Goal: Task Accomplishment & Management: Manage account settings

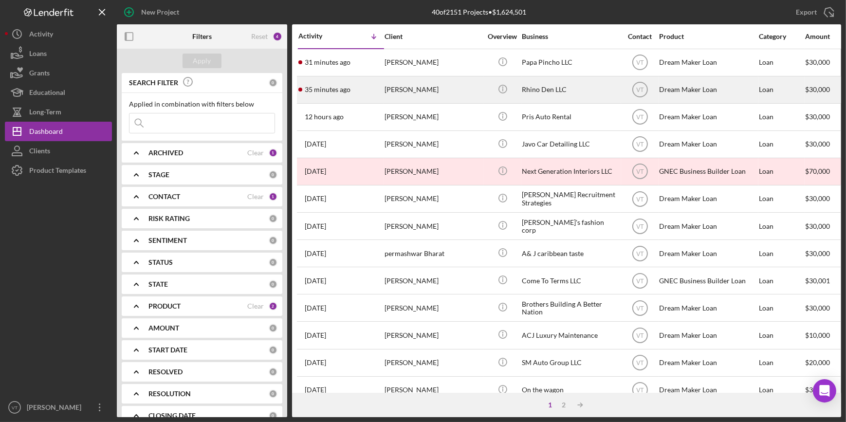
click at [404, 93] on div "[PERSON_NAME]" at bounding box center [433, 90] width 97 height 26
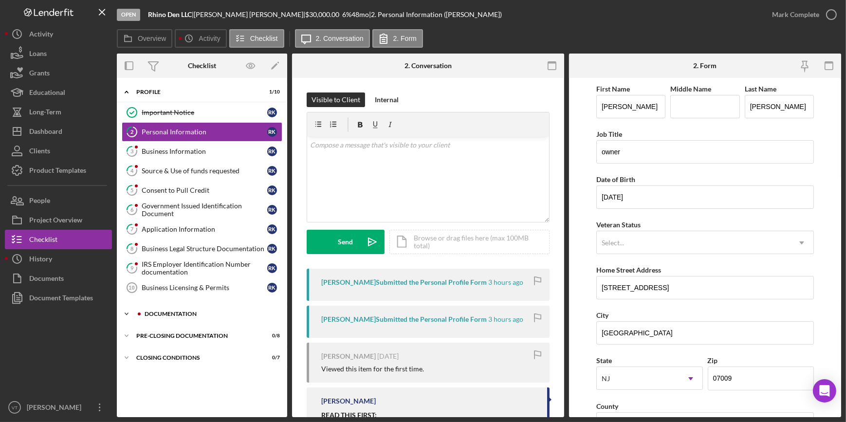
click at [131, 311] on icon "Icon/Expander" at bounding box center [126, 313] width 19 height 19
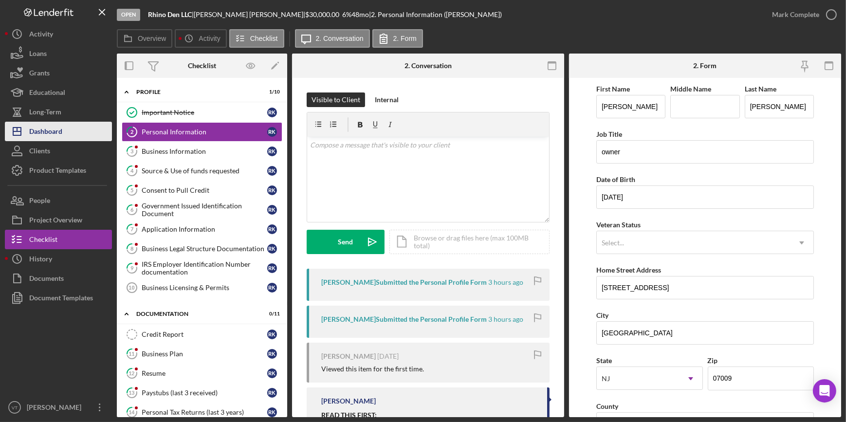
click at [64, 137] on button "Icon/Dashboard Dashboard" at bounding box center [58, 131] width 107 height 19
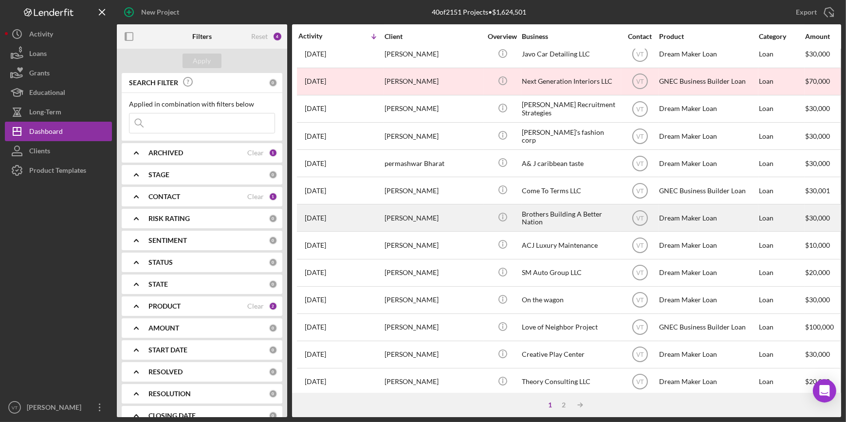
scroll to position [352, 0]
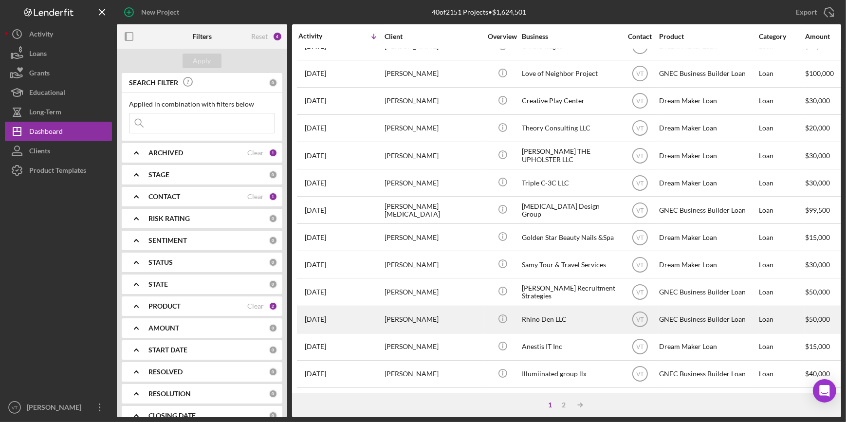
click at [399, 318] on div "robert kochanski" at bounding box center [433, 320] width 97 height 26
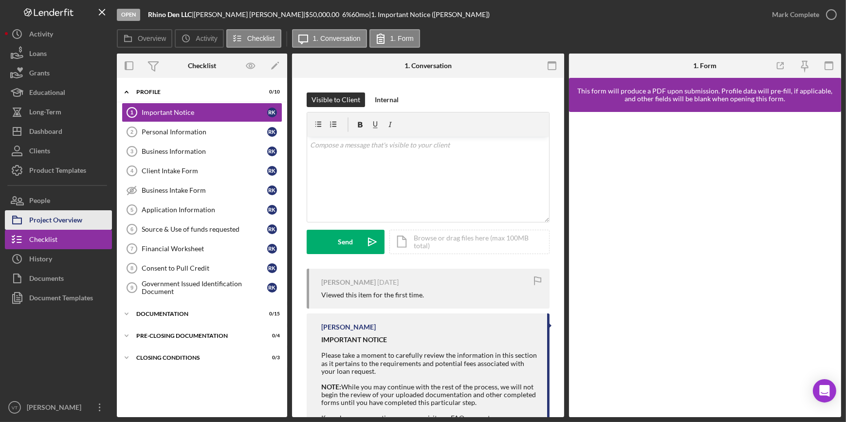
click at [65, 218] on div "Project Overview" at bounding box center [55, 221] width 53 height 22
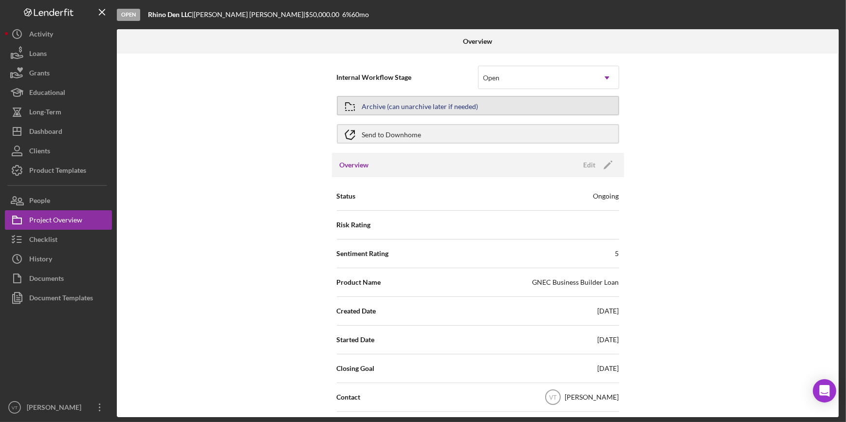
click at [428, 103] on div "Archive (can unarchive later if needed)" at bounding box center [420, 106] width 116 height 18
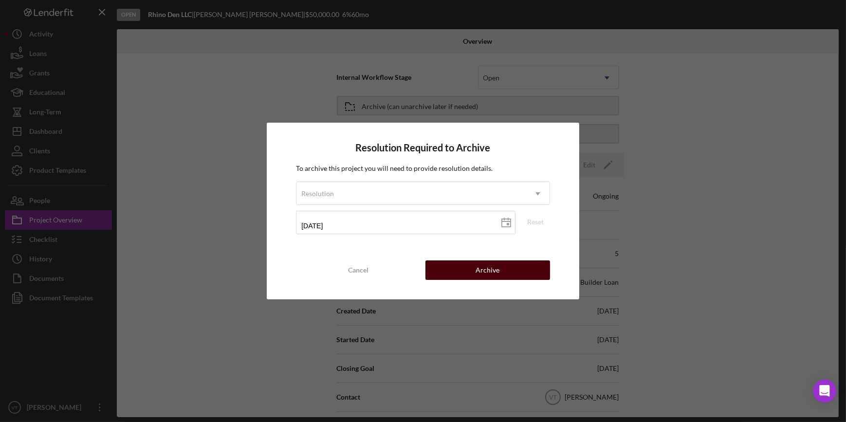
click at [463, 275] on button "Archive" at bounding box center [488, 270] width 125 height 19
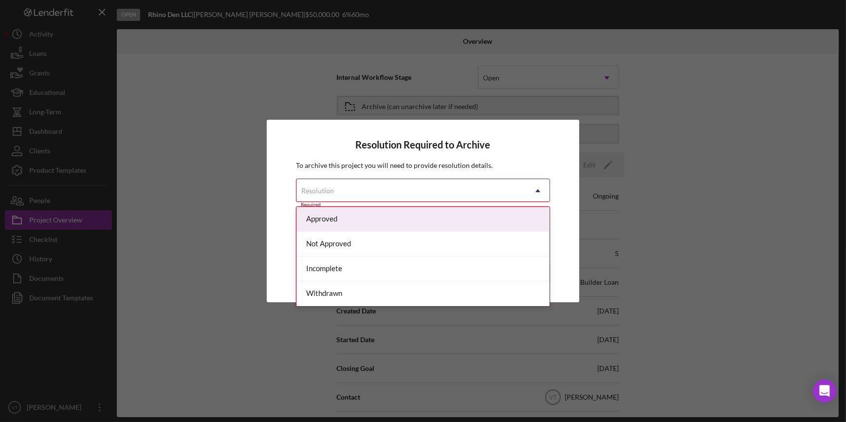
click at [527, 191] on icon "Icon/Dropdown Arrow" at bounding box center [537, 190] width 23 height 23
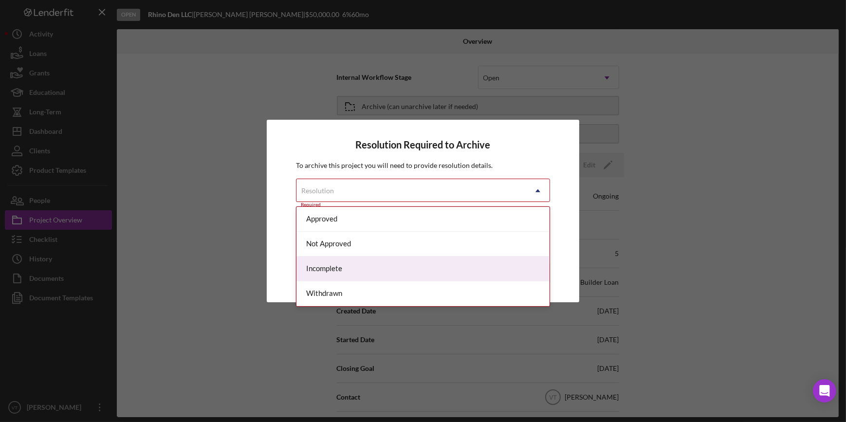
click at [400, 265] on div "Incomplete" at bounding box center [423, 269] width 253 height 25
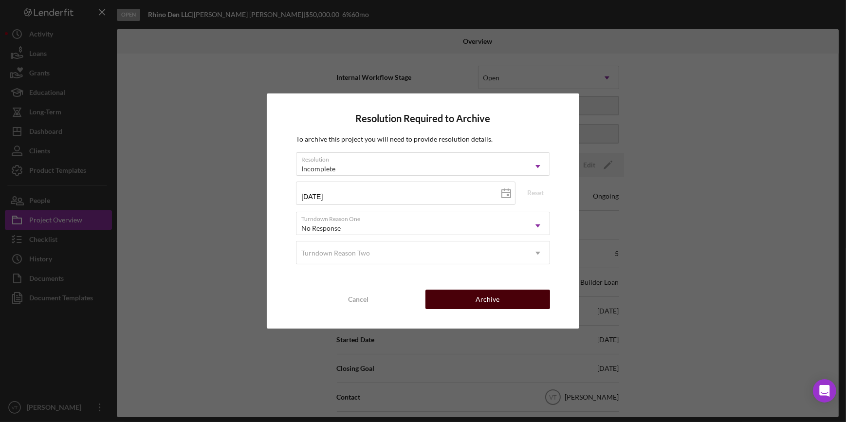
click at [499, 298] on button "Archive" at bounding box center [488, 299] width 125 height 19
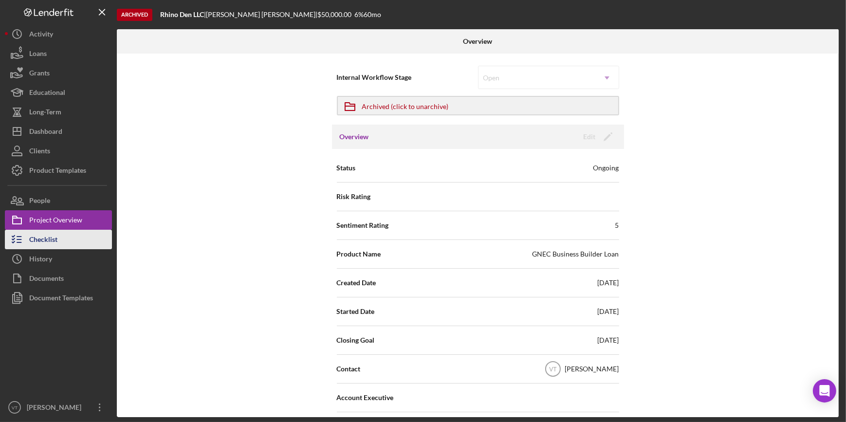
click at [55, 240] on div "Checklist" at bounding box center [43, 241] width 28 height 22
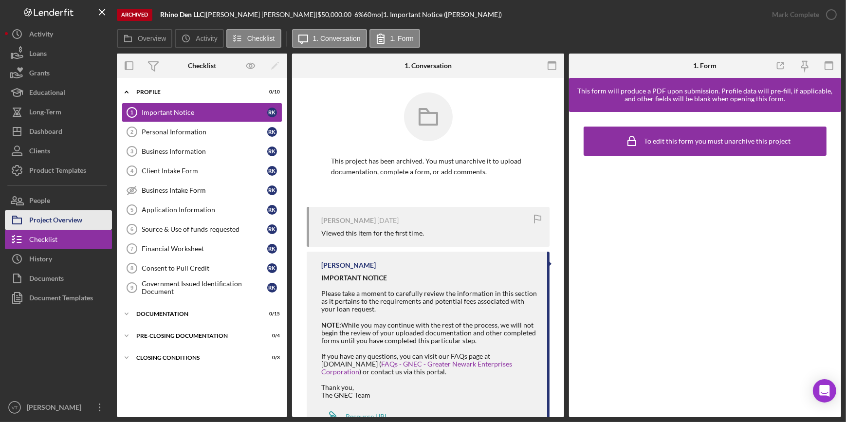
click at [87, 216] on button "Project Overview" at bounding box center [58, 219] width 107 height 19
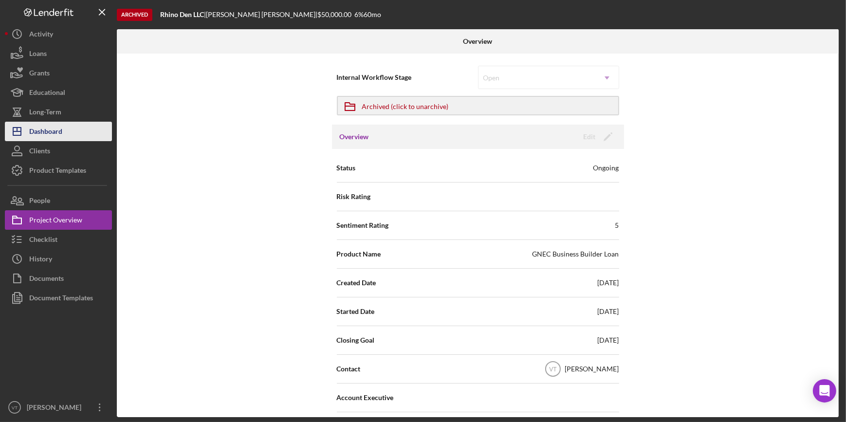
click at [97, 136] on button "Icon/Dashboard Dashboard" at bounding box center [58, 131] width 107 height 19
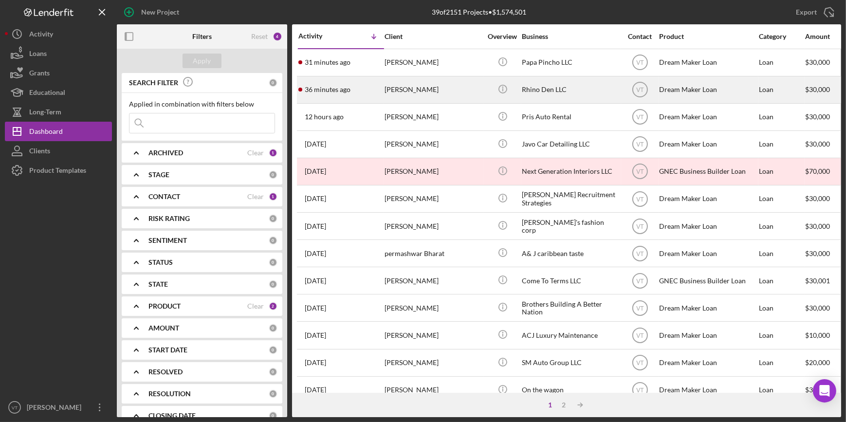
click at [409, 87] on div "[PERSON_NAME]" at bounding box center [433, 90] width 97 height 26
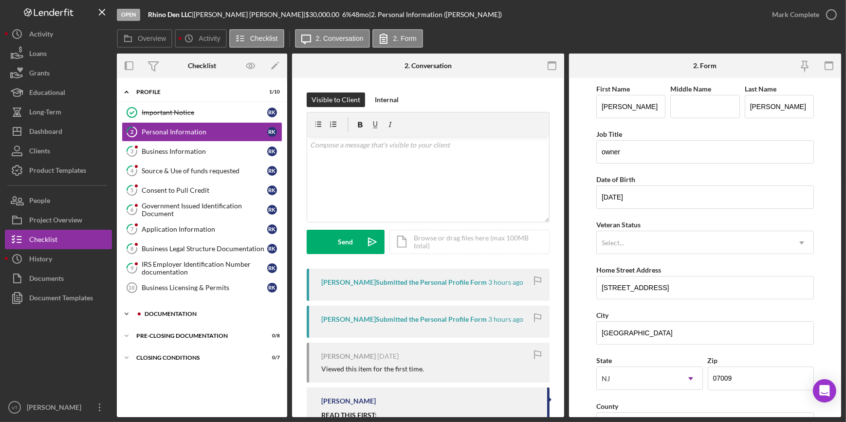
click at [129, 308] on icon "Icon/Expander" at bounding box center [126, 313] width 19 height 19
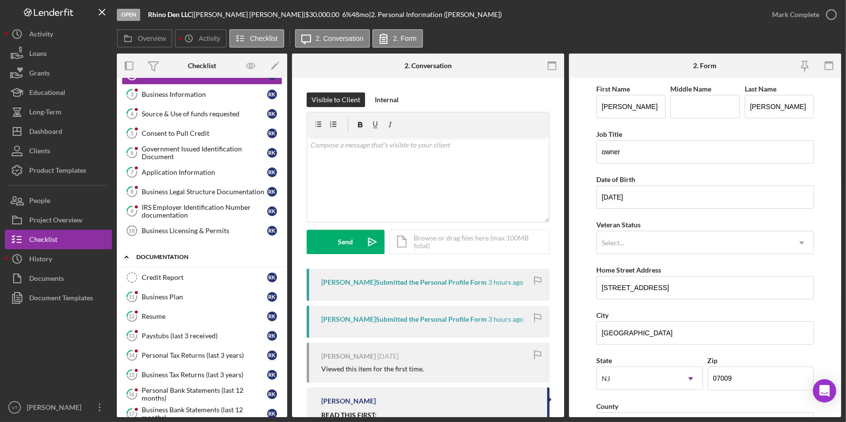
scroll to position [173, 0]
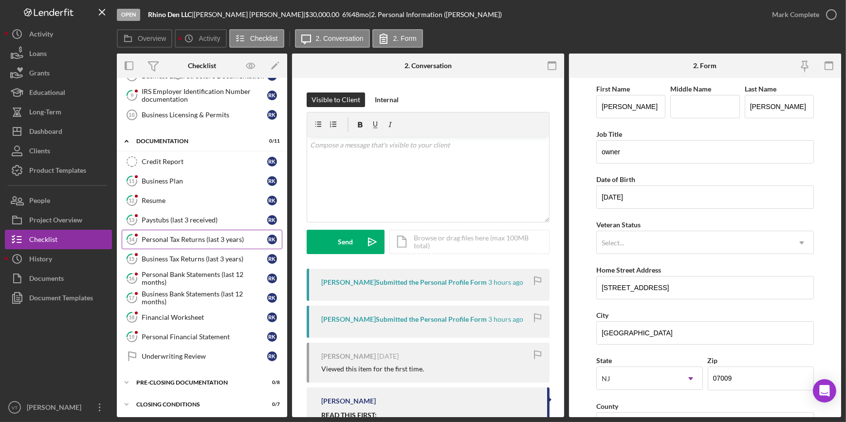
click at [177, 240] on div "Personal Tax Returns (last 3 years)" at bounding box center [205, 240] width 126 height 8
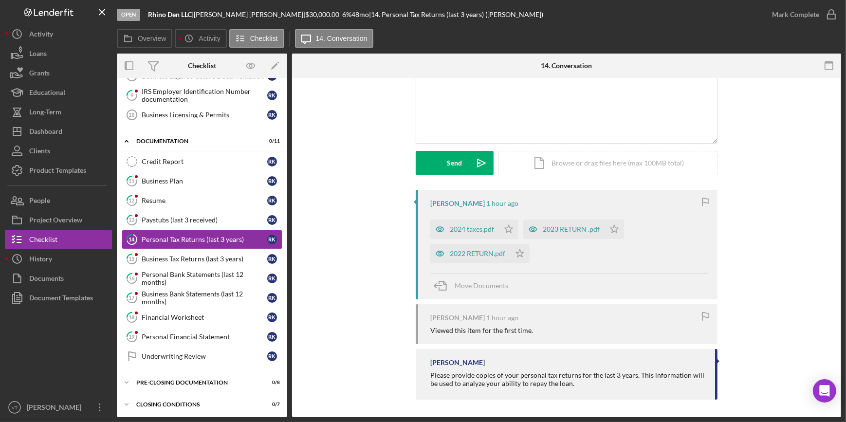
scroll to position [80, 0]
click at [468, 224] on div "2024 taxes.pdf" at bounding box center [472, 228] width 44 height 8
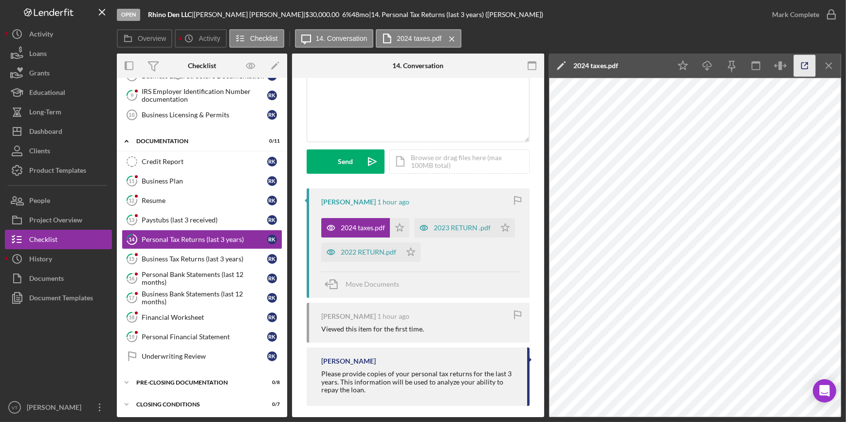
click at [799, 68] on icon "button" at bounding box center [805, 66] width 22 height 22
click at [366, 222] on div "2024 taxes.pdf" at bounding box center [355, 227] width 69 height 19
click at [434, 232] on div "2023 RETURN .pdf" at bounding box center [462, 228] width 57 height 8
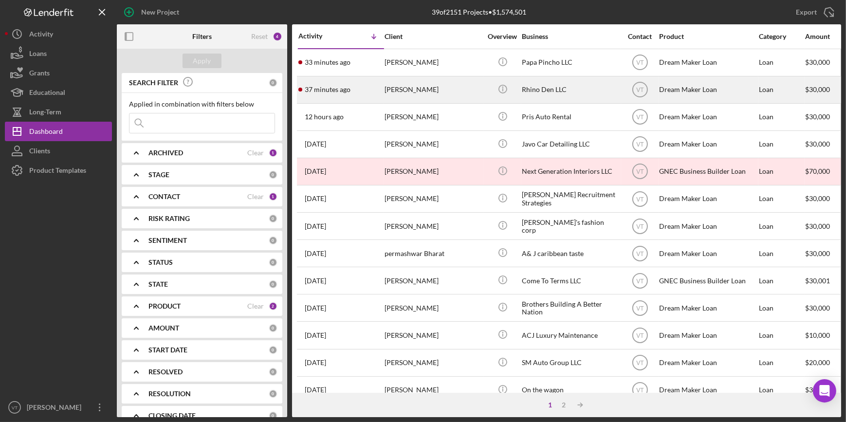
click at [378, 94] on div "37 minutes ago [PERSON_NAME]" at bounding box center [341, 90] width 85 height 26
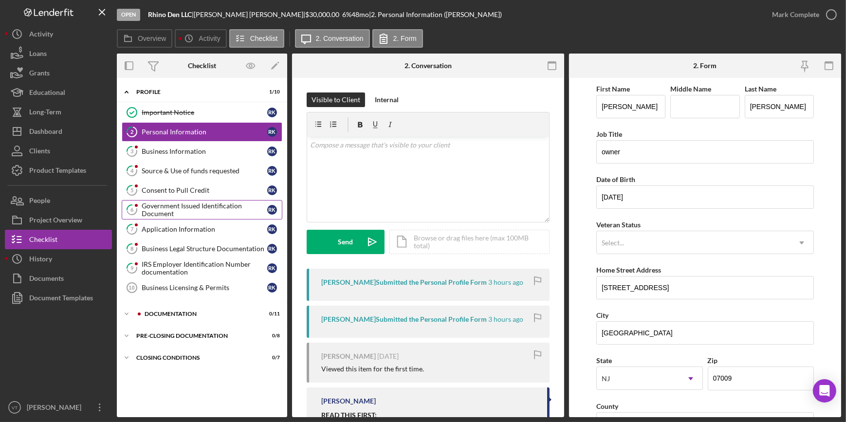
click at [185, 203] on div "Government Issued Identification Document" at bounding box center [205, 210] width 126 height 16
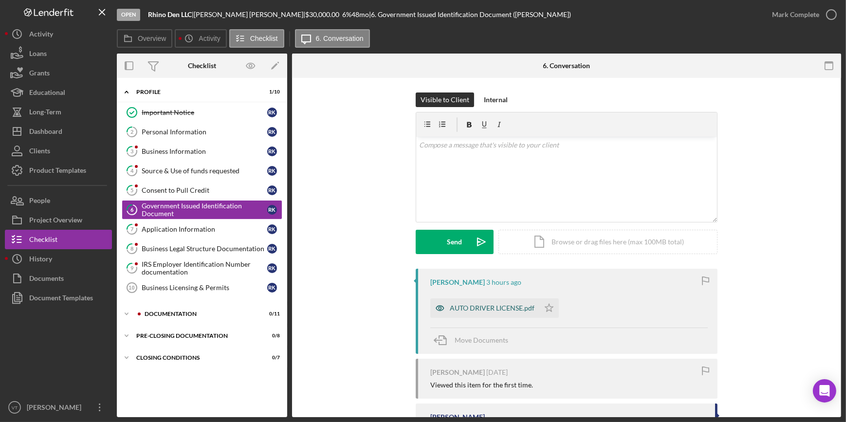
click at [467, 303] on div "AUTO DRIVER LICENSE.pdf" at bounding box center [484, 308] width 109 height 19
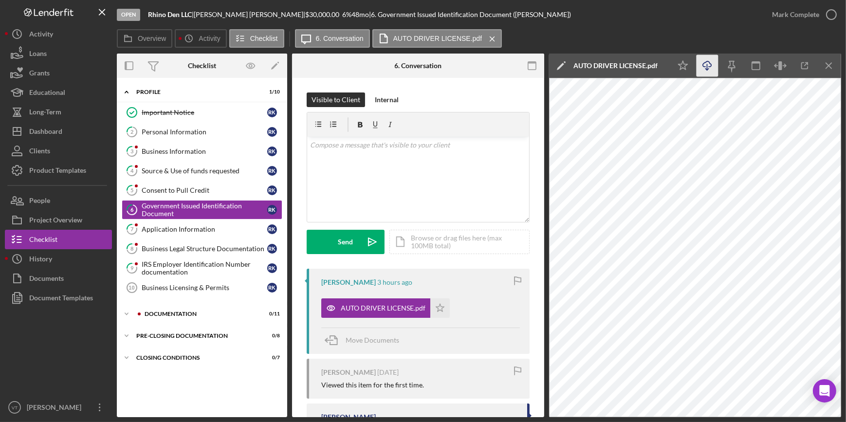
click at [711, 61] on icon "Icon/Download" at bounding box center [708, 66] width 22 height 22
click at [208, 185] on link "5 Consent to Pull Credit R K" at bounding box center [202, 190] width 161 height 19
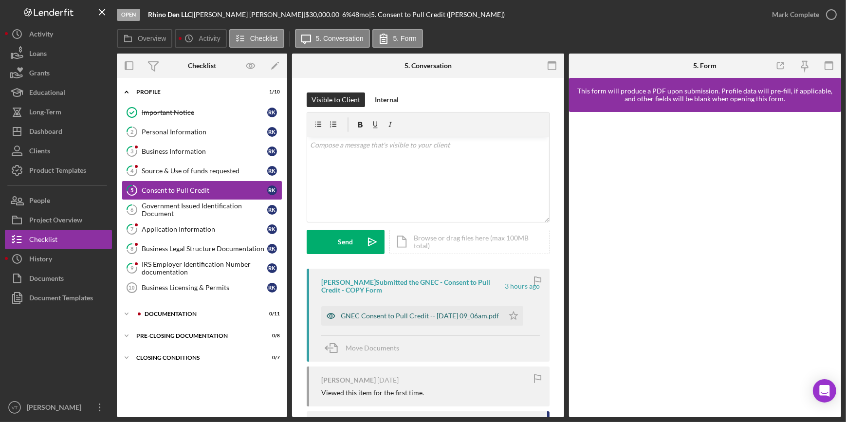
click at [394, 320] on div "GNEC Consent to Pull Credit -- [DATE] 09_06am.pdf" at bounding box center [420, 316] width 158 height 8
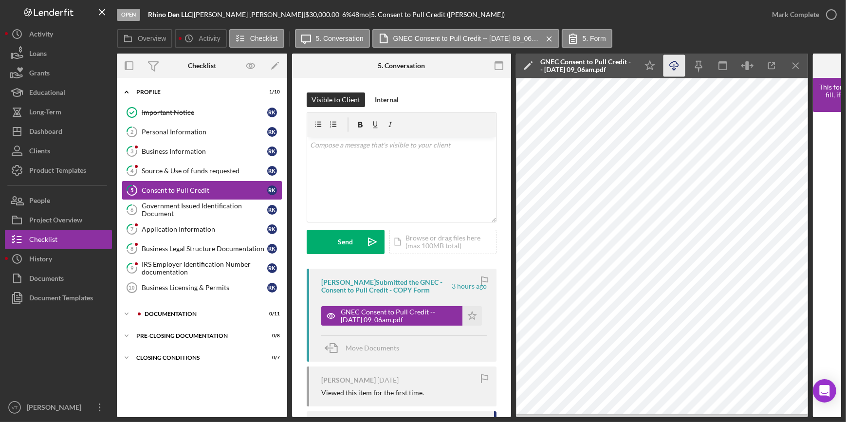
click at [672, 63] on icon "Icon/Download" at bounding box center [675, 66] width 22 height 22
click at [805, 15] on div "Mark Complete" at bounding box center [795, 14] width 47 height 19
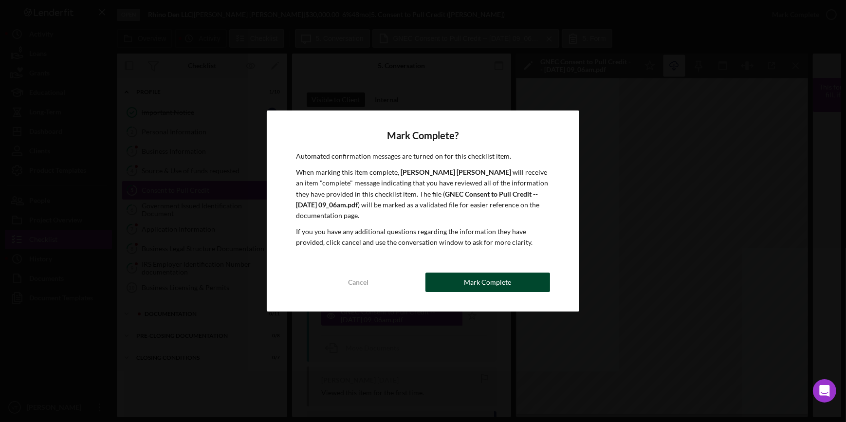
click at [469, 278] on div "Mark Complete" at bounding box center [487, 282] width 47 height 19
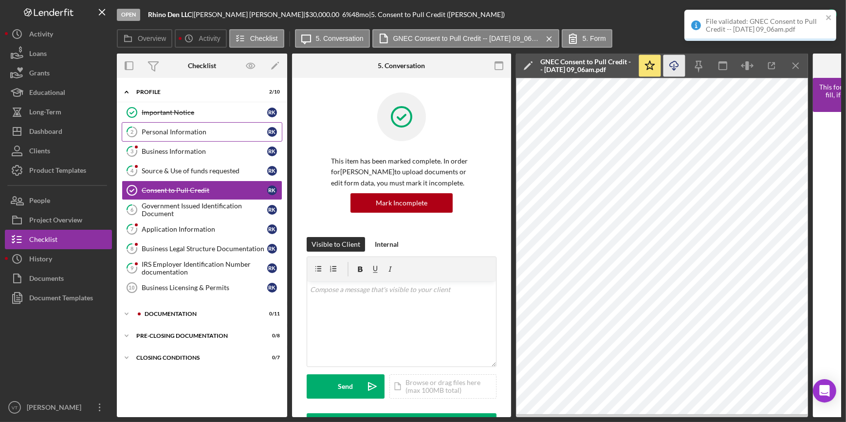
click at [188, 134] on div "Personal Information" at bounding box center [205, 132] width 126 height 8
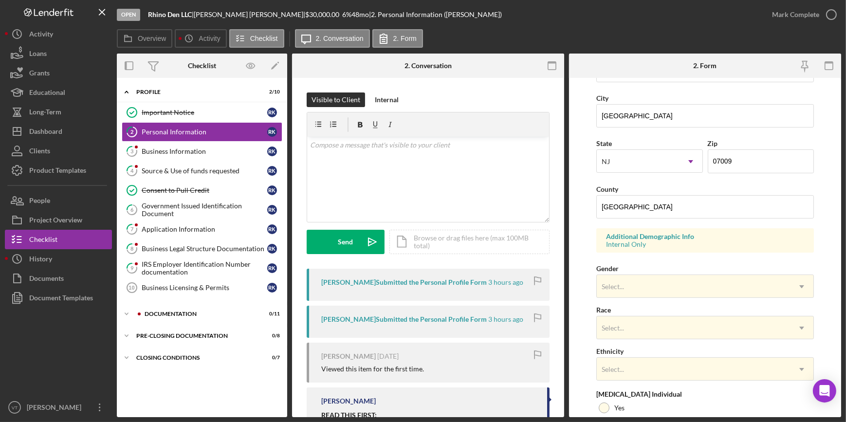
scroll to position [310, 0]
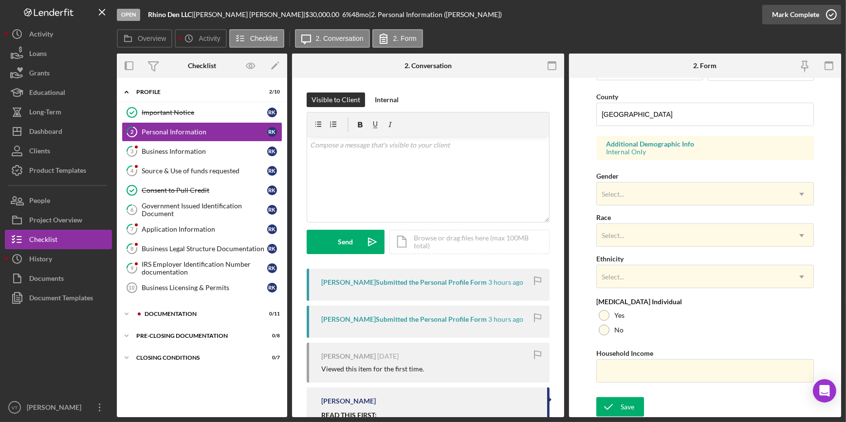
click at [810, 18] on div "Mark Complete" at bounding box center [795, 14] width 47 height 19
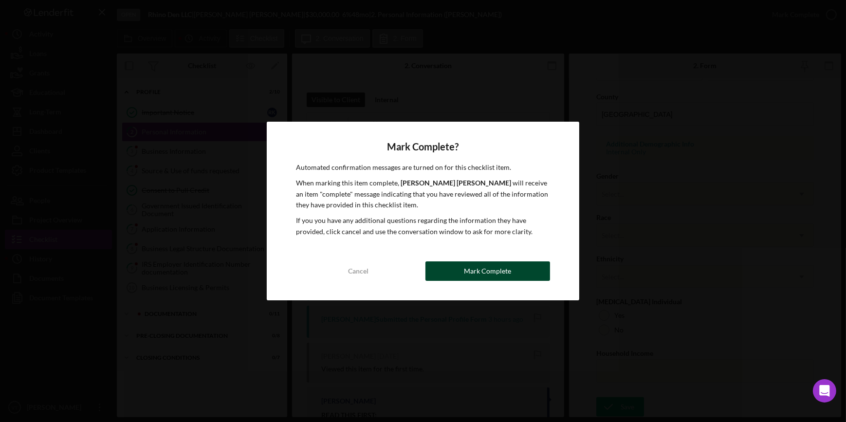
click at [467, 275] on div "Mark Complete" at bounding box center [487, 270] width 47 height 19
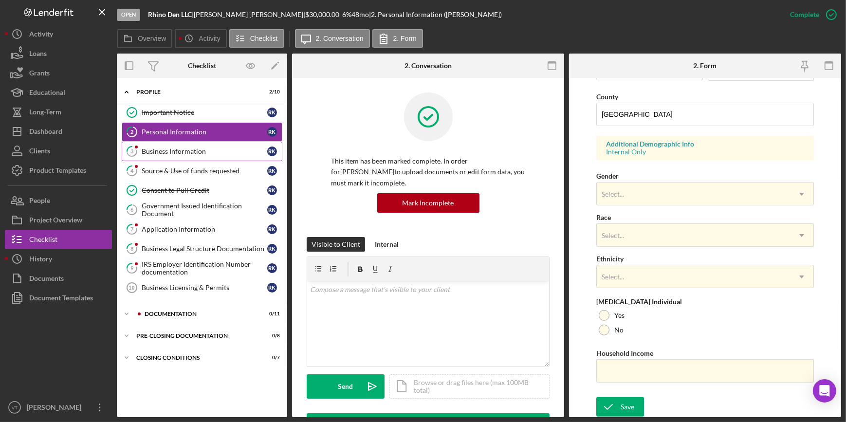
scroll to position [115, 0]
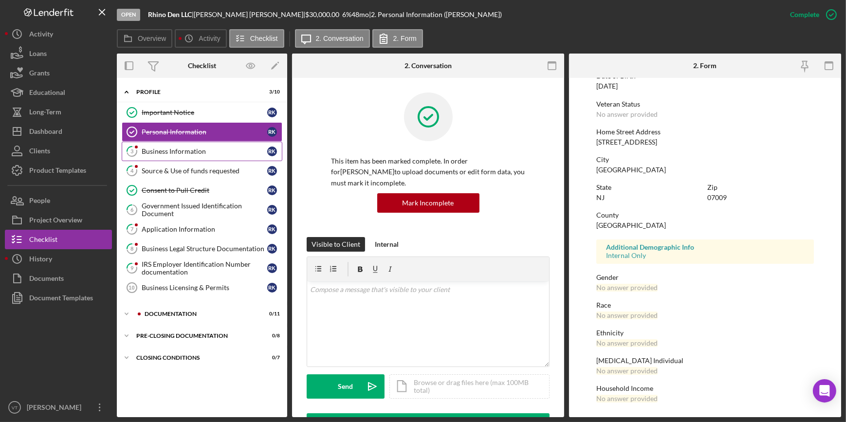
click at [198, 145] on link "3 Business Information R K" at bounding box center [202, 151] width 161 height 19
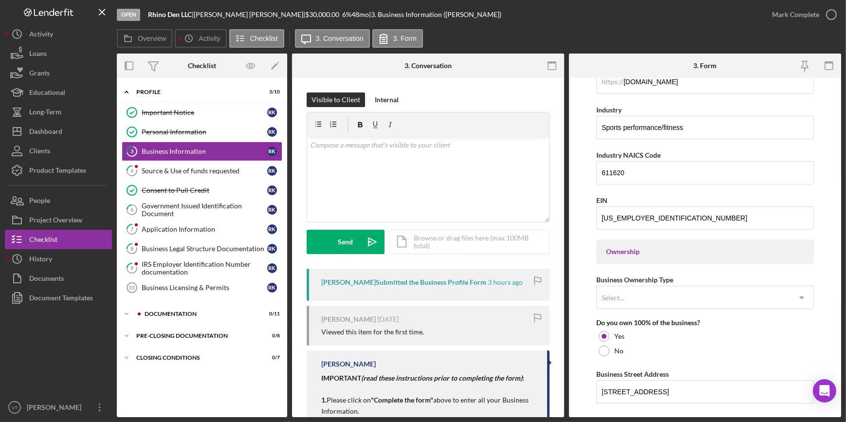
scroll to position [354, 0]
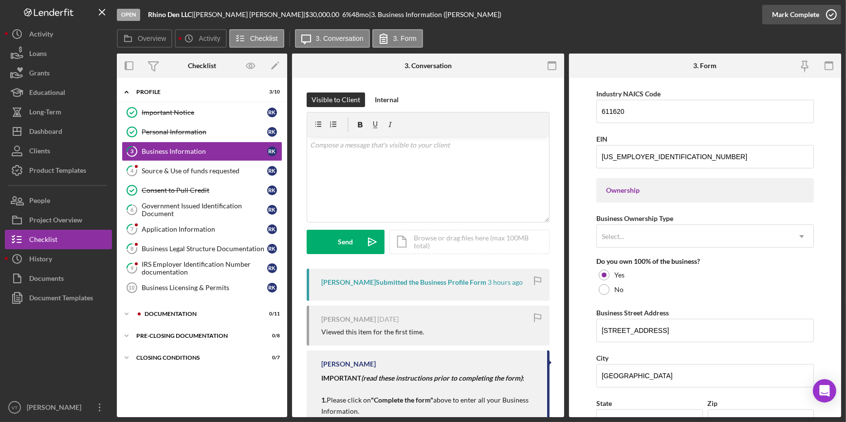
click at [773, 10] on button "Mark Complete" at bounding box center [802, 14] width 79 height 19
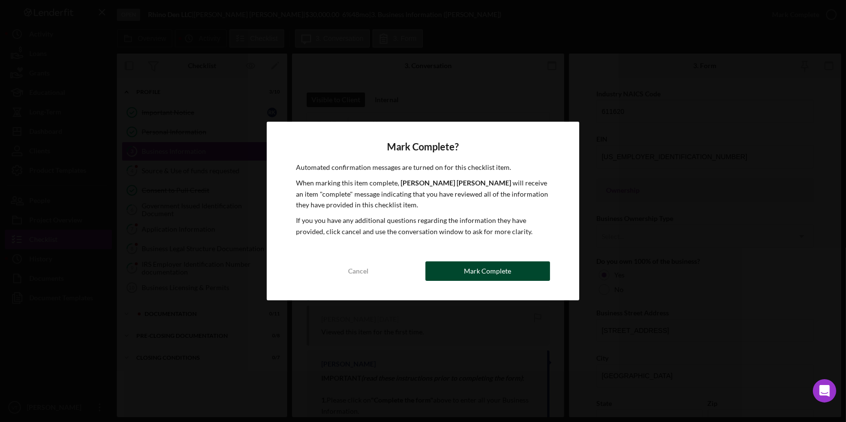
click at [499, 267] on div "Mark Complete" at bounding box center [487, 270] width 47 height 19
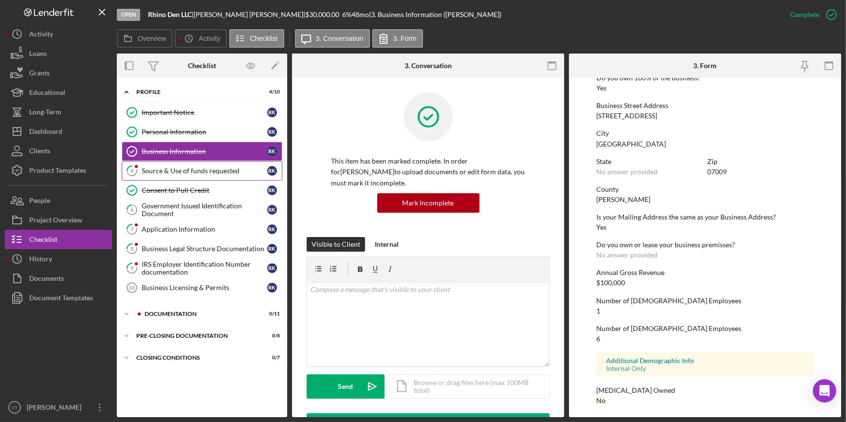
scroll to position [228, 0]
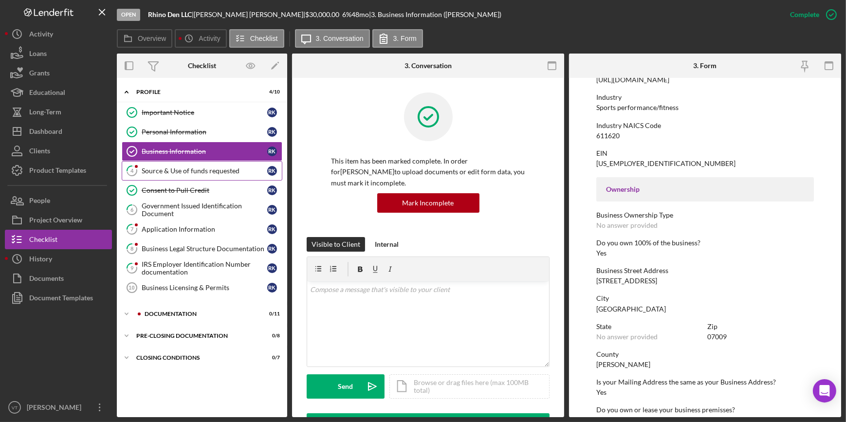
click at [154, 168] on div "Source & Use of funds requested" at bounding box center [205, 171] width 126 height 8
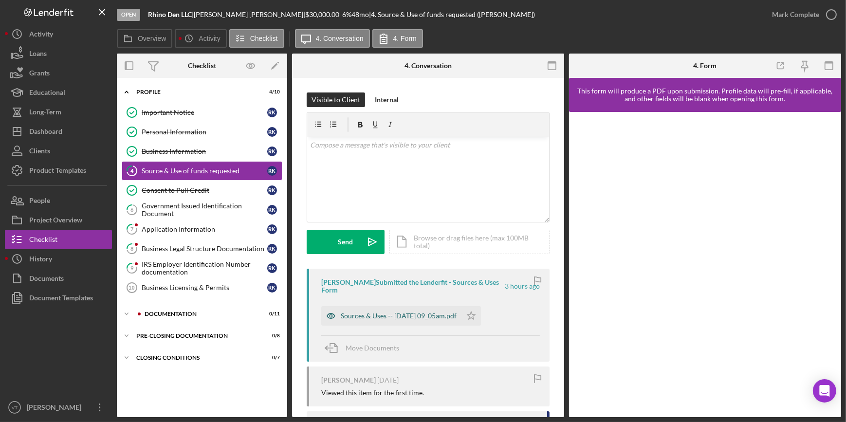
click at [443, 310] on div "Sources & Uses -- [DATE] 09_05am.pdf" at bounding box center [391, 315] width 140 height 19
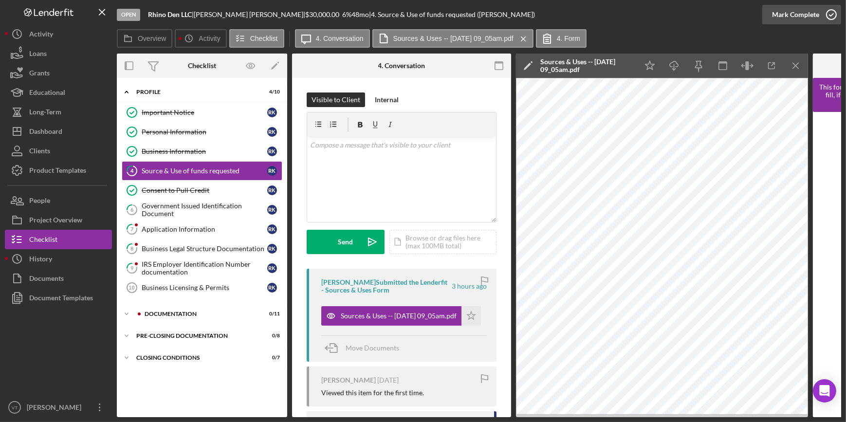
click at [775, 9] on div "Mark Complete" at bounding box center [795, 14] width 47 height 19
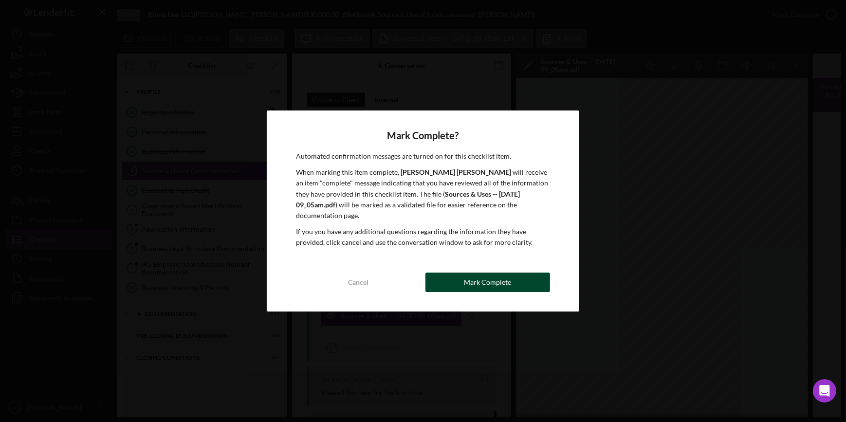
click at [516, 273] on button "Mark Complete" at bounding box center [488, 282] width 125 height 19
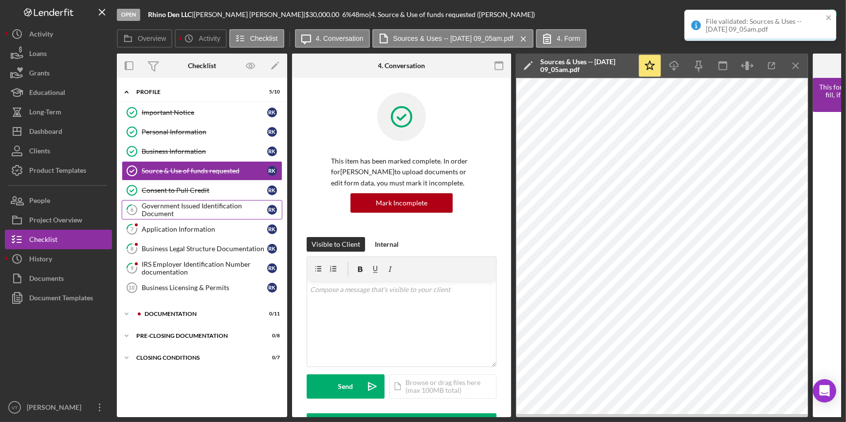
click at [175, 211] on div "Government Issued Identification Document" at bounding box center [205, 210] width 126 height 16
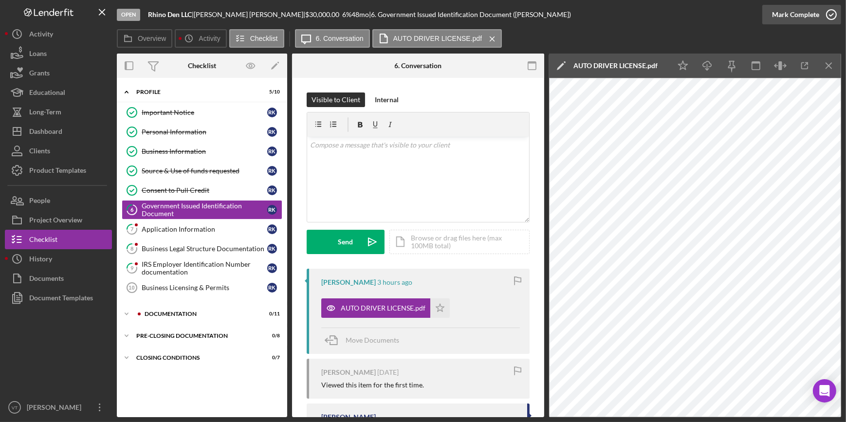
click at [794, 13] on div "Mark Complete" at bounding box center [795, 14] width 47 height 19
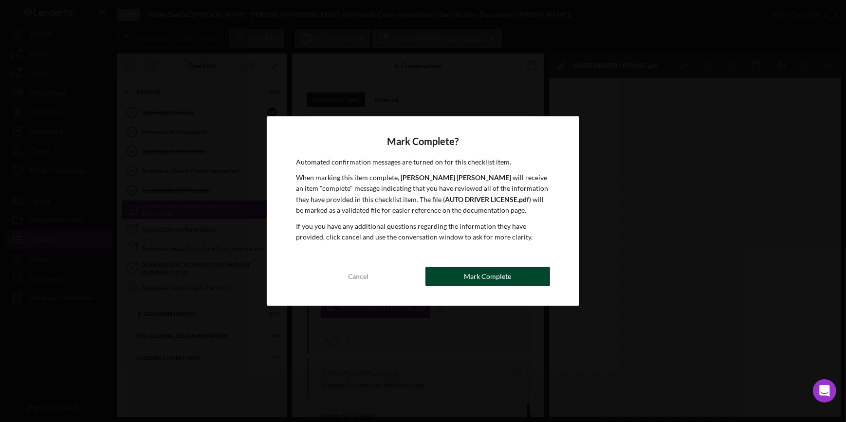
click at [485, 275] on div "Mark Complete" at bounding box center [487, 276] width 47 height 19
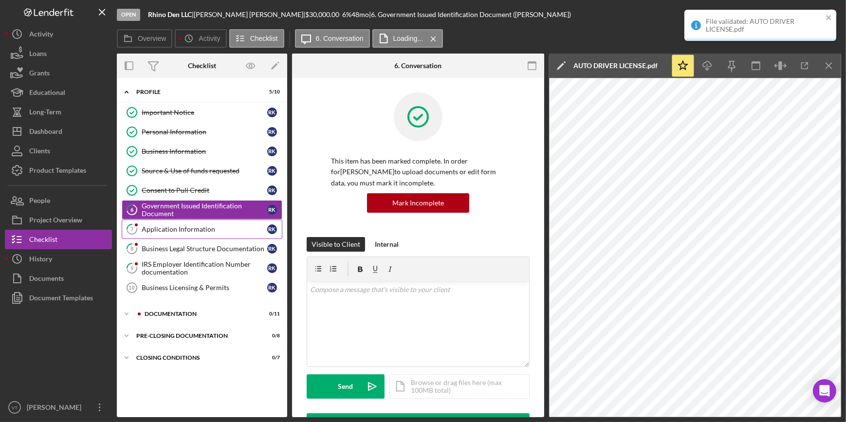
click at [180, 221] on link "7 Application Information R K" at bounding box center [202, 229] width 161 height 19
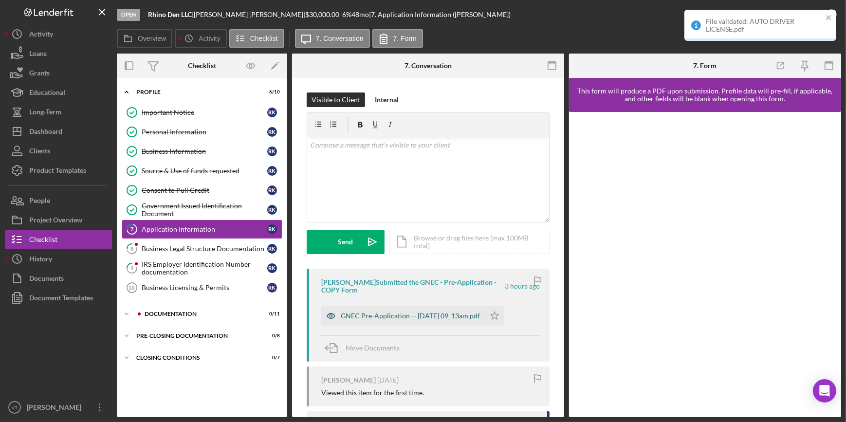
click at [448, 309] on div "GNEC Pre-Application -- [DATE] 09_13am.pdf" at bounding box center [403, 315] width 164 height 19
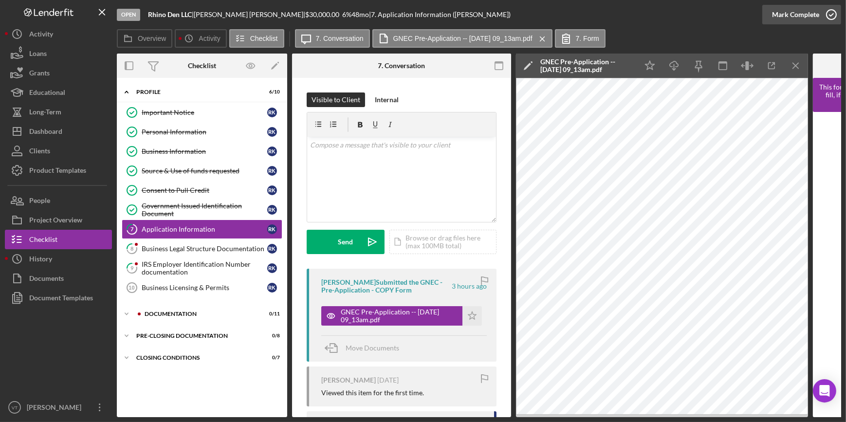
click at [806, 15] on div "Mark Complete" at bounding box center [795, 14] width 47 height 19
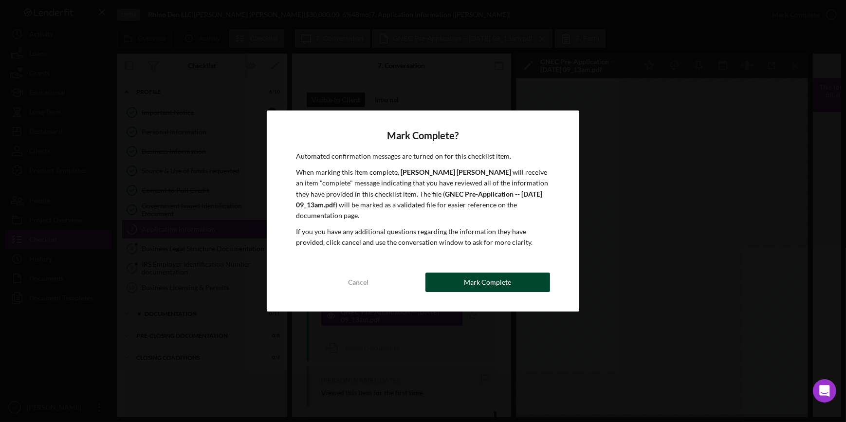
click at [449, 276] on button "Mark Complete" at bounding box center [488, 282] width 125 height 19
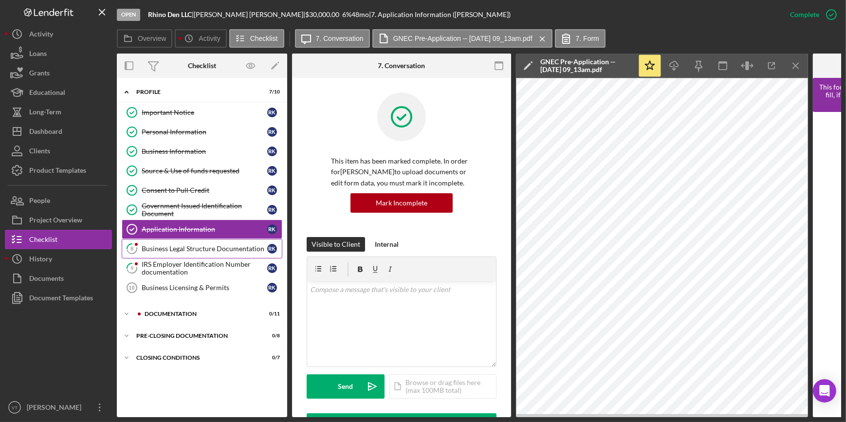
click at [245, 243] on link "8 Business Legal Structure Documentation R K" at bounding box center [202, 248] width 161 height 19
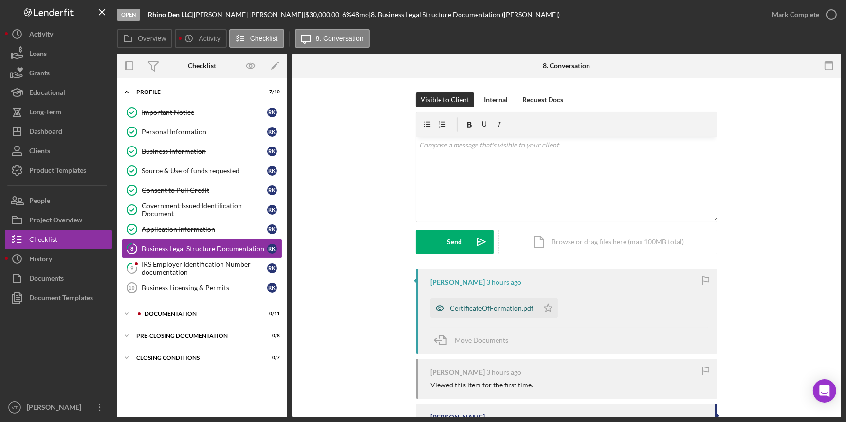
click at [477, 306] on div "CertificateOfFormation.pdf" at bounding box center [492, 308] width 84 height 8
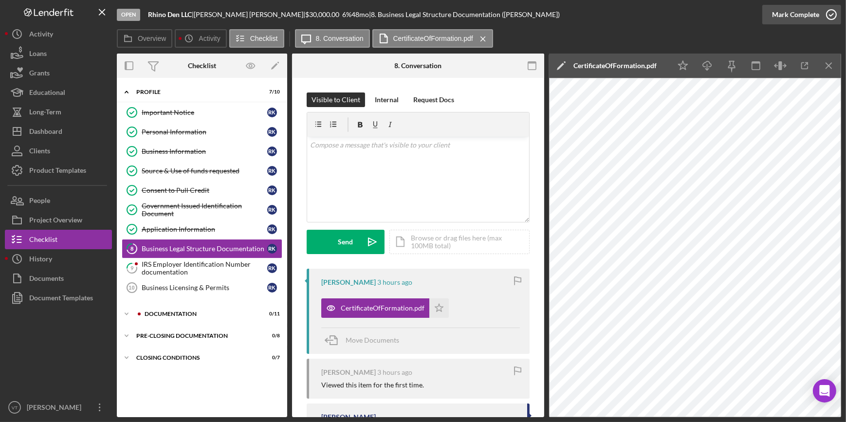
click at [783, 14] on div "Mark Complete" at bounding box center [795, 14] width 47 height 19
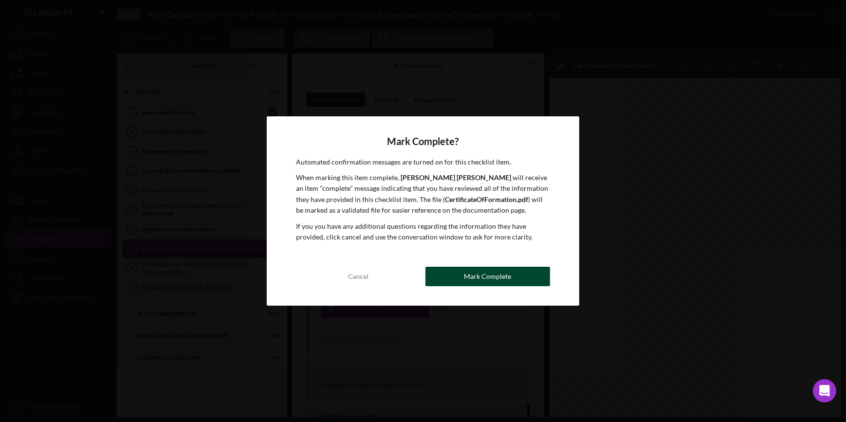
click at [513, 270] on button "Mark Complete" at bounding box center [488, 276] width 125 height 19
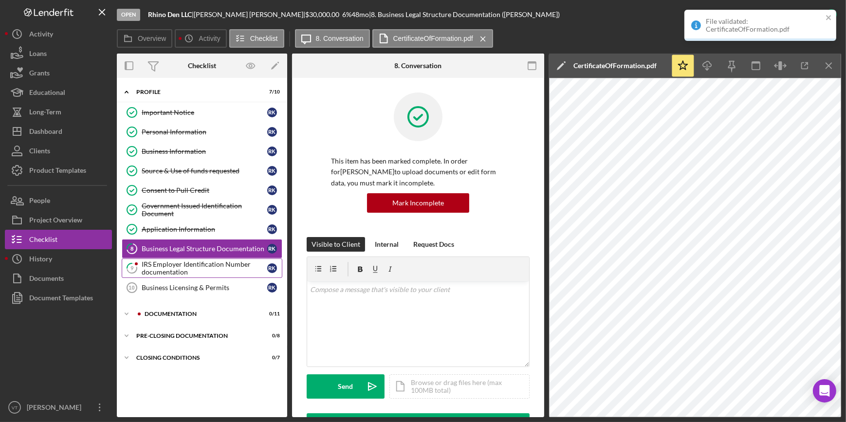
click at [138, 270] on icon "9" at bounding box center [132, 268] width 24 height 24
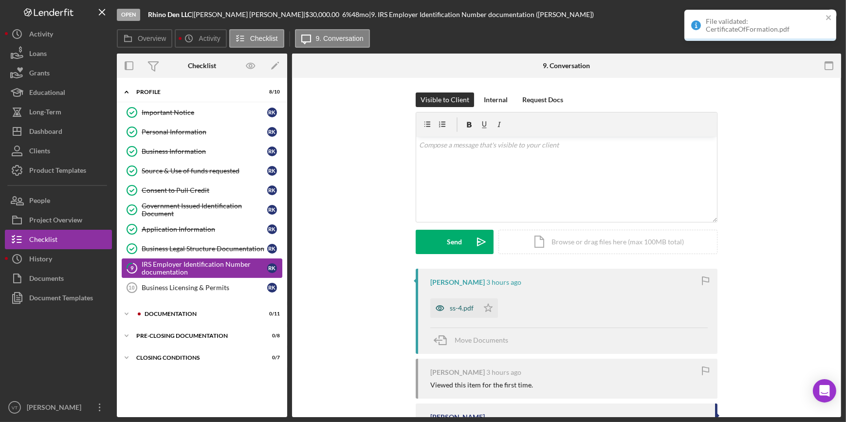
click at [467, 303] on div "ss-4.pdf" at bounding box center [454, 308] width 48 height 19
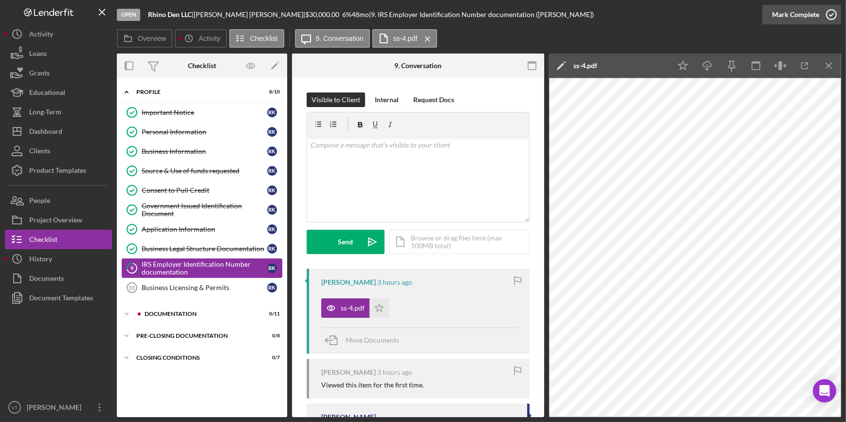
click at [787, 12] on div "Mark Complete" at bounding box center [795, 14] width 47 height 19
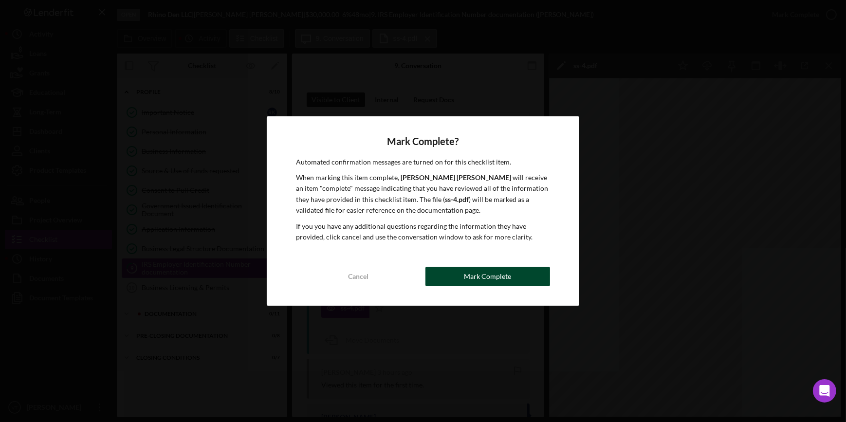
click at [468, 271] on div "Mark Complete" at bounding box center [487, 276] width 47 height 19
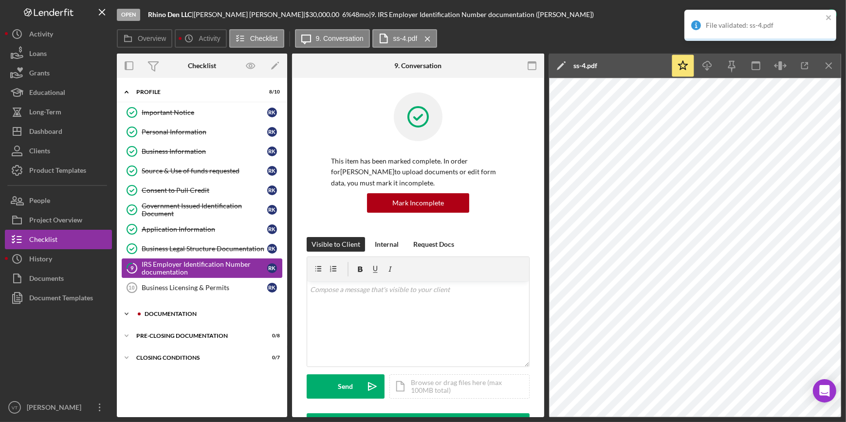
click at [131, 308] on icon "Icon/Expander" at bounding box center [126, 313] width 19 height 19
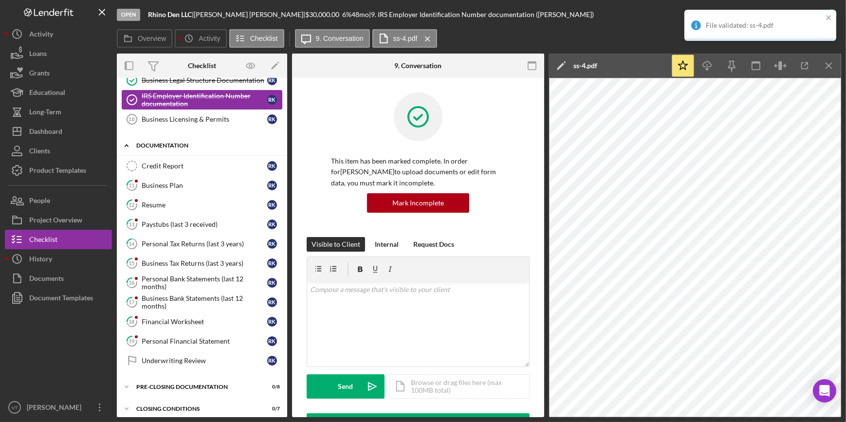
scroll to position [173, 0]
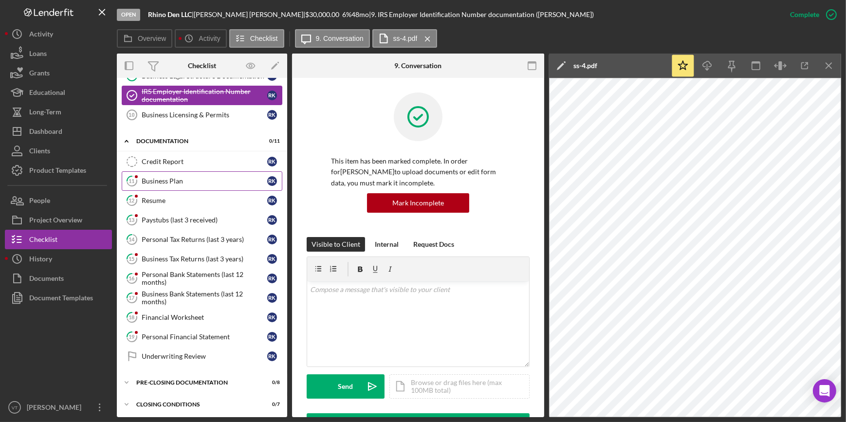
click at [156, 183] on div "Business Plan" at bounding box center [205, 181] width 126 height 8
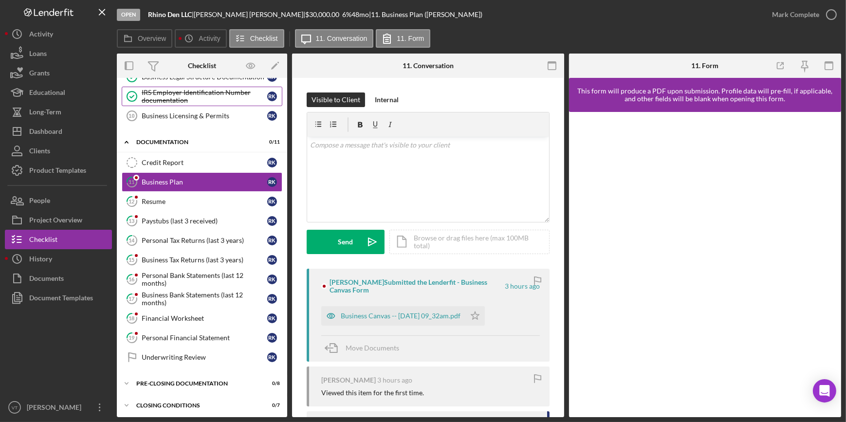
scroll to position [173, 0]
click at [461, 314] on div "Business Canvas -- [DATE] 09_32am.pdf" at bounding box center [401, 316] width 120 height 8
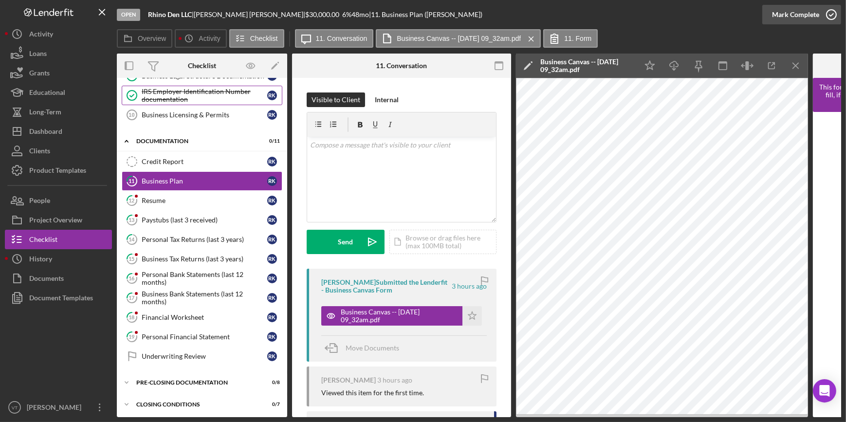
click at [779, 15] on div "Mark Complete" at bounding box center [795, 14] width 47 height 19
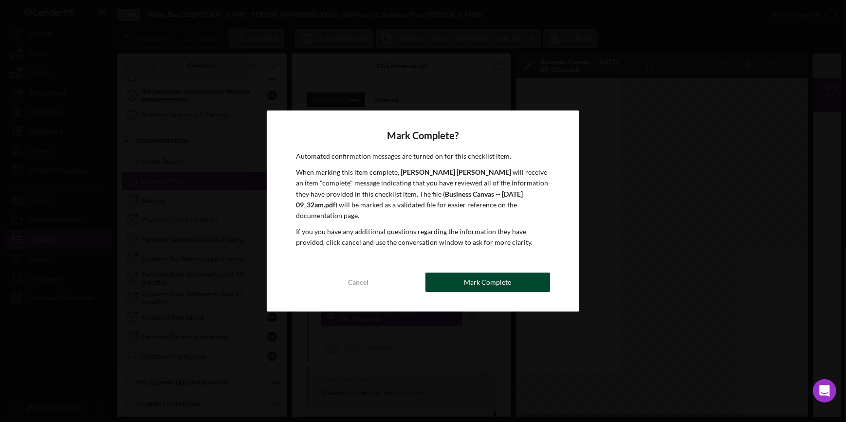
click at [504, 279] on div "Mark Complete" at bounding box center [487, 282] width 47 height 19
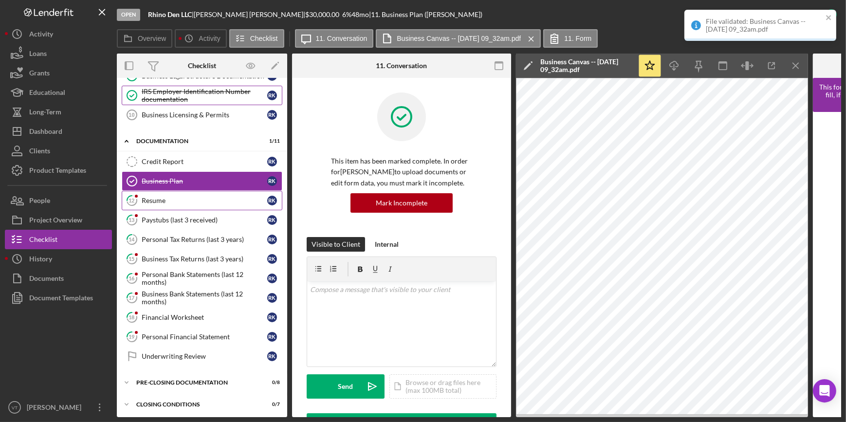
click at [218, 200] on div "Resume" at bounding box center [205, 201] width 126 height 8
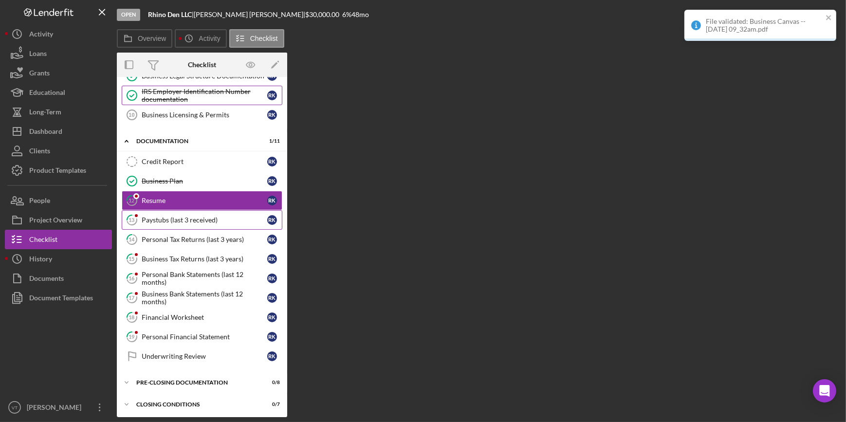
scroll to position [173, 0]
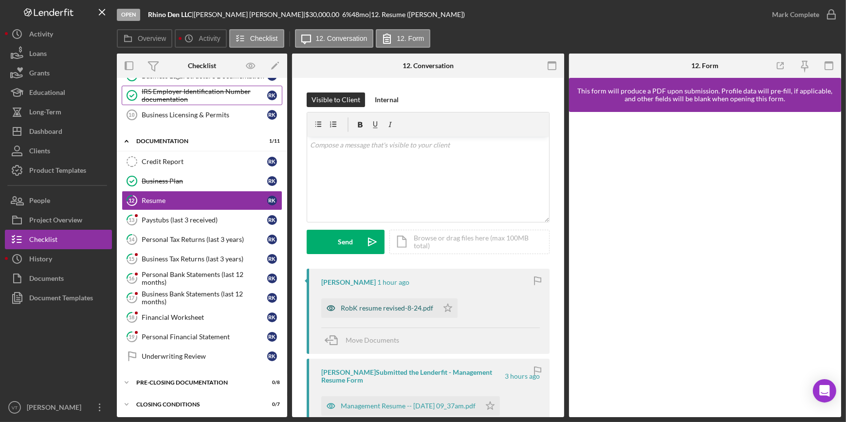
click at [383, 311] on div "RobK resume revised-8-24.pdf" at bounding box center [387, 308] width 93 height 8
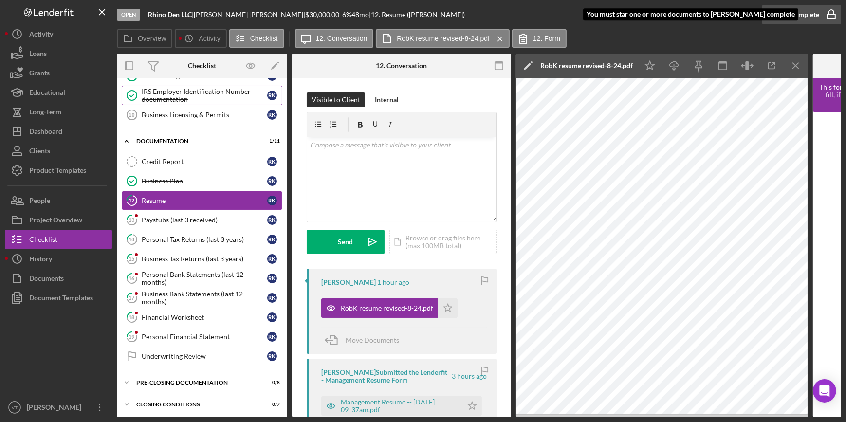
click at [781, 14] on div "Mark Complete" at bounding box center [795, 14] width 47 height 19
click at [442, 308] on icon "Icon/Star" at bounding box center [447, 308] width 19 height 19
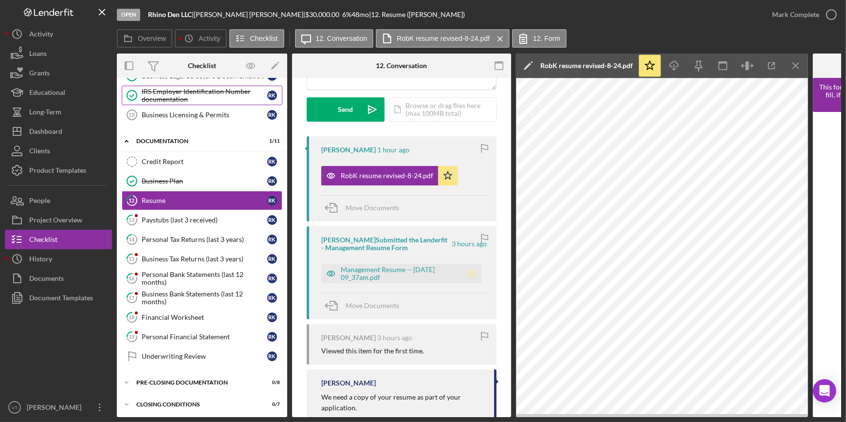
click at [464, 271] on icon "Icon/Star" at bounding box center [472, 273] width 19 height 19
click at [782, 18] on div "Mark Complete" at bounding box center [795, 14] width 47 height 19
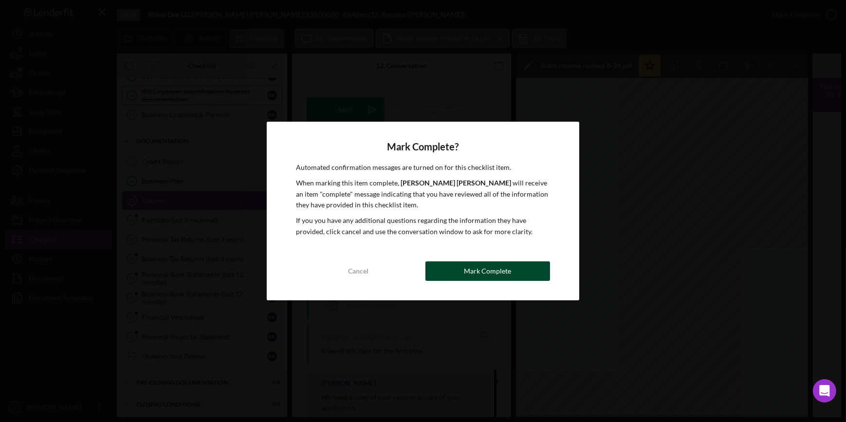
click at [462, 265] on button "Mark Complete" at bounding box center [488, 270] width 125 height 19
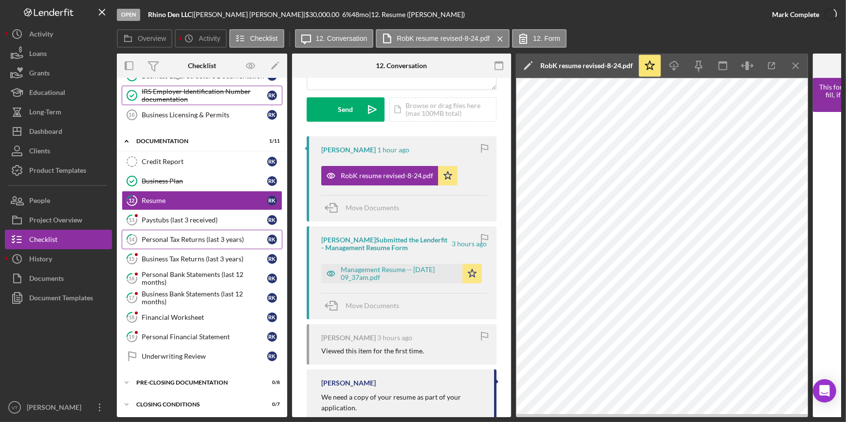
scroll to position [278, 0]
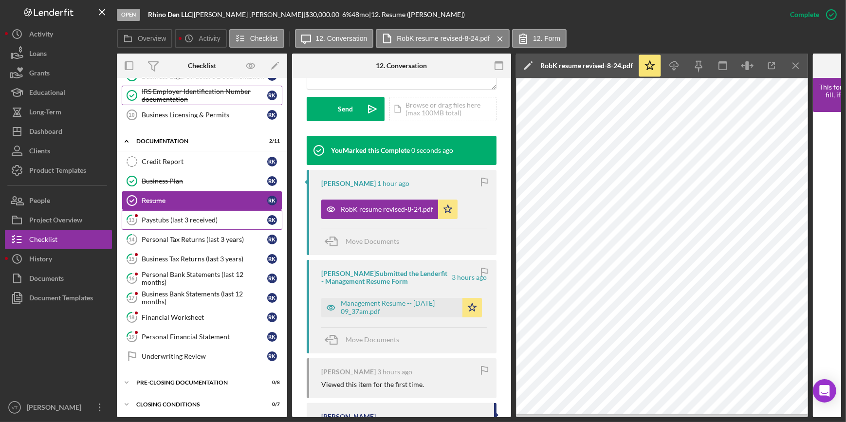
click at [188, 216] on div "Paystubs (last 3 received)" at bounding box center [205, 220] width 126 height 8
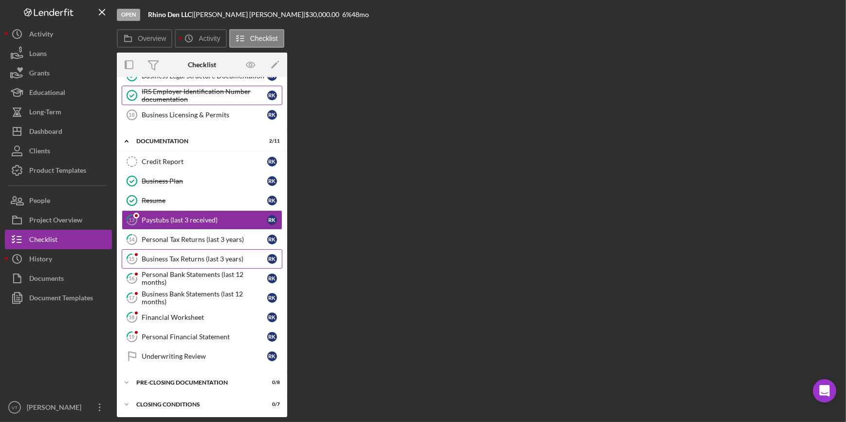
scroll to position [173, 0]
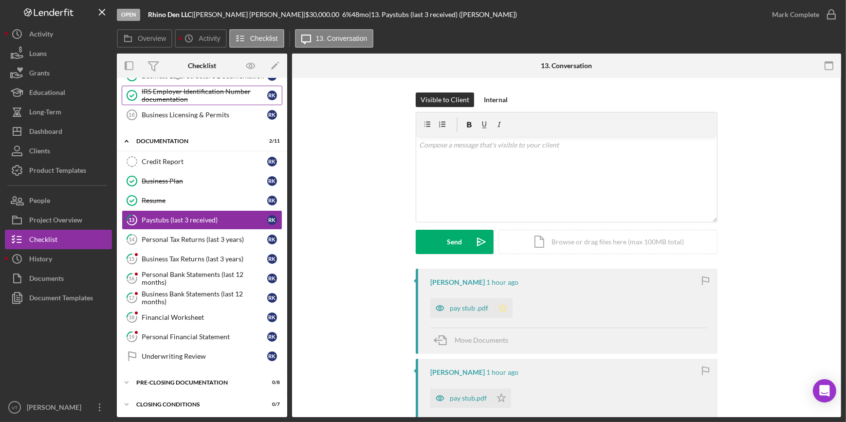
click at [504, 308] on icon "Icon/Star" at bounding box center [502, 308] width 19 height 19
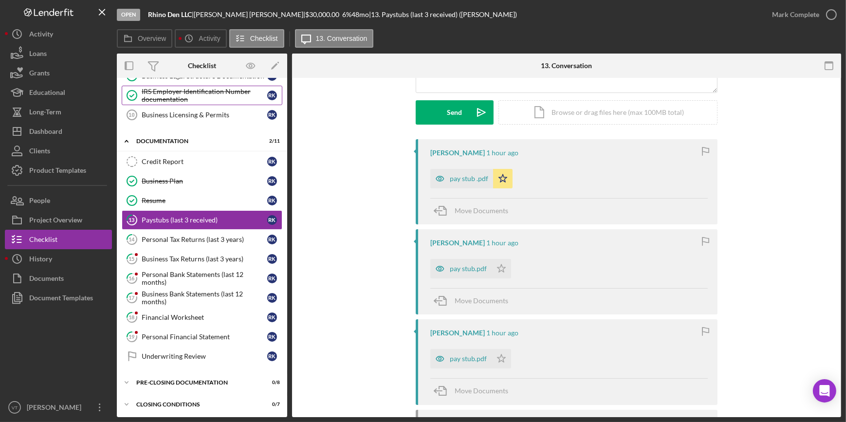
scroll to position [132, 0]
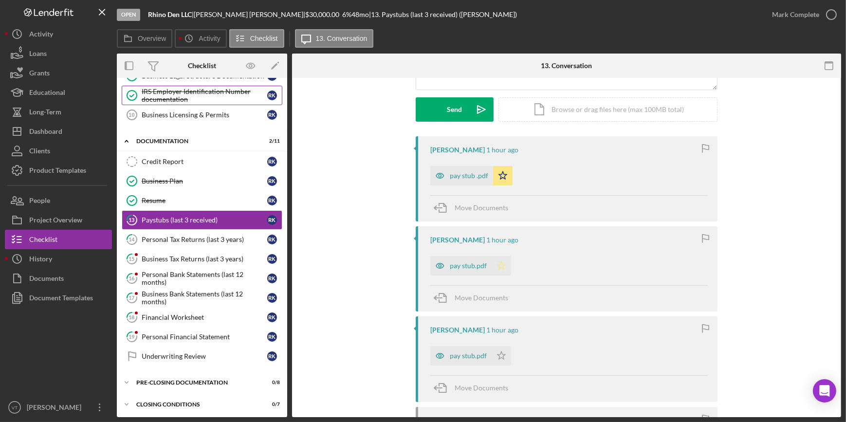
click at [500, 268] on icon "Icon/Star" at bounding box center [501, 265] width 19 height 19
click at [502, 359] on icon "Icon/Star" at bounding box center [501, 355] width 19 height 19
click at [774, 19] on div "Mark Complete" at bounding box center [795, 14] width 47 height 19
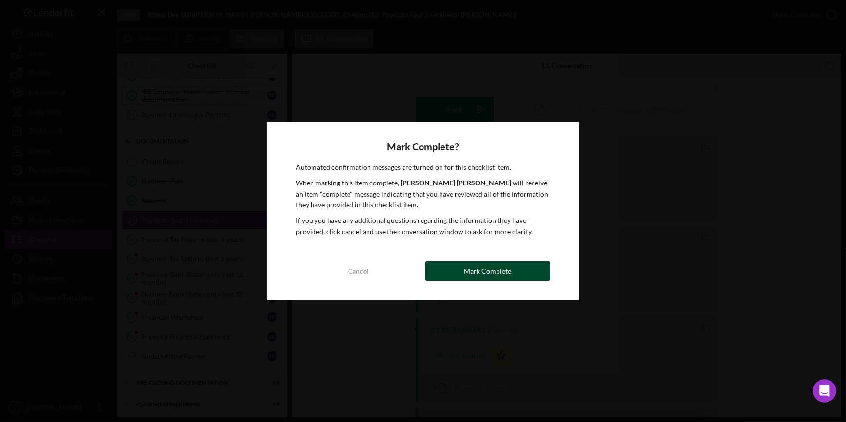
click at [469, 270] on div "Mark Complete" at bounding box center [487, 270] width 47 height 19
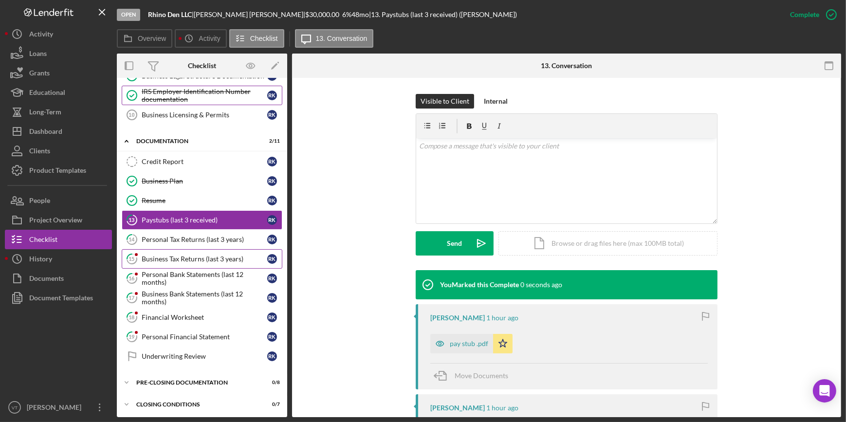
scroll to position [266, 0]
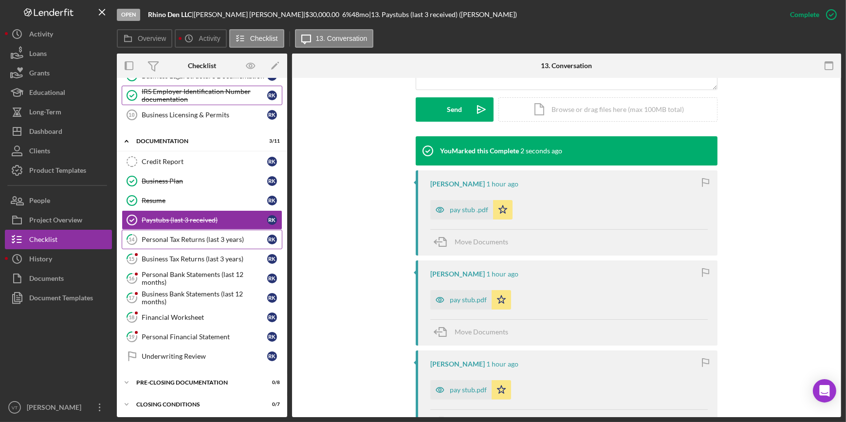
click at [201, 238] on div "Personal Tax Returns (last 3 years)" at bounding box center [205, 240] width 126 height 8
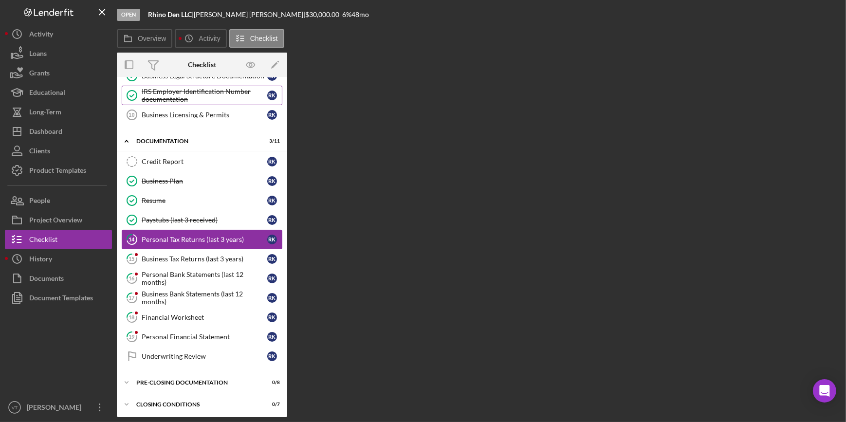
scroll to position [173, 0]
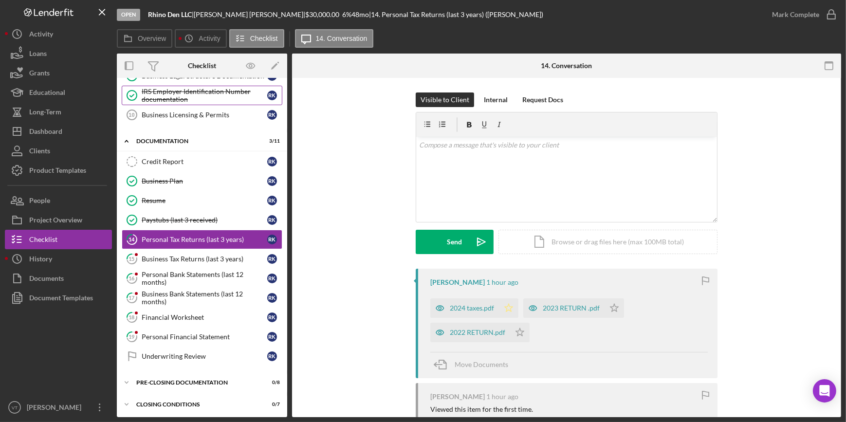
click at [508, 308] on icon "Icon/Star" at bounding box center [508, 308] width 19 height 19
click at [520, 331] on icon "Icon/Star" at bounding box center [519, 332] width 19 height 19
click at [612, 302] on icon "Icon/Star" at bounding box center [614, 308] width 19 height 19
click at [472, 308] on div "2024 taxes.pdf" at bounding box center [472, 308] width 44 height 8
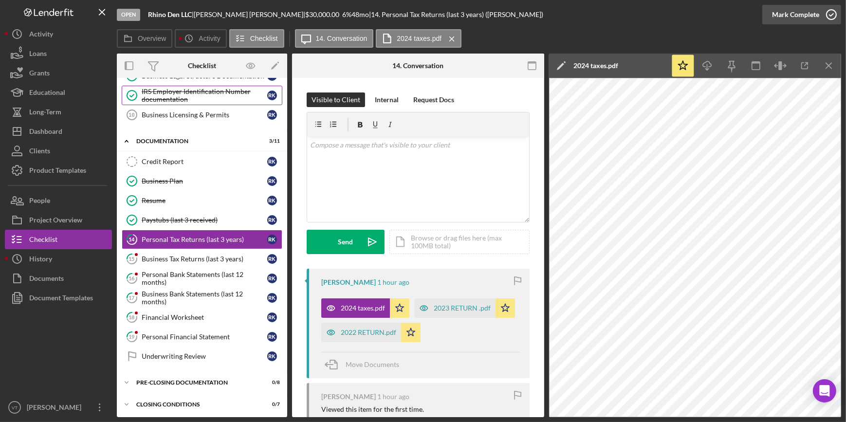
click at [796, 17] on div "Mark Complete" at bounding box center [795, 14] width 47 height 19
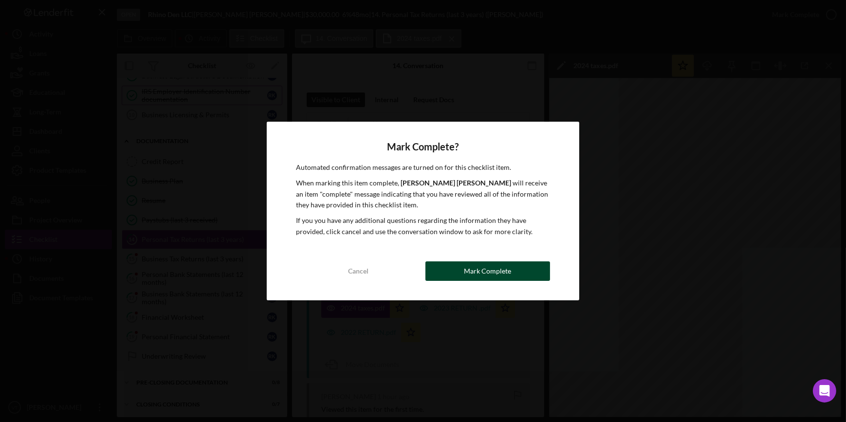
click at [519, 264] on button "Mark Complete" at bounding box center [488, 270] width 125 height 19
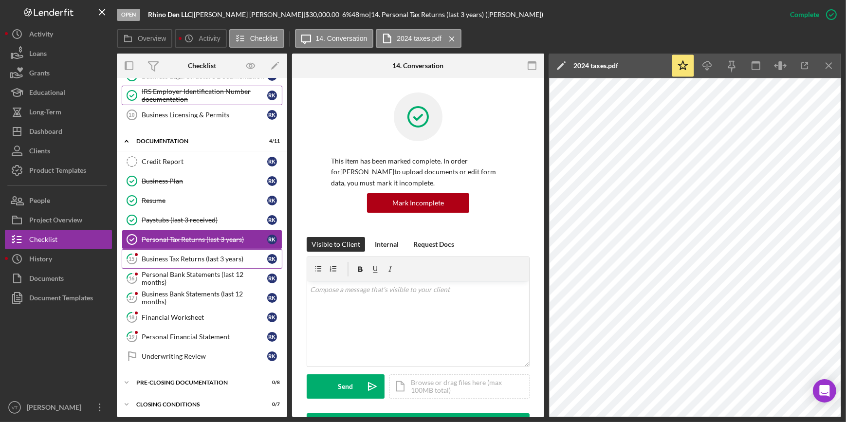
click at [166, 256] on div "Business Tax Returns (last 3 years)" at bounding box center [205, 259] width 126 height 8
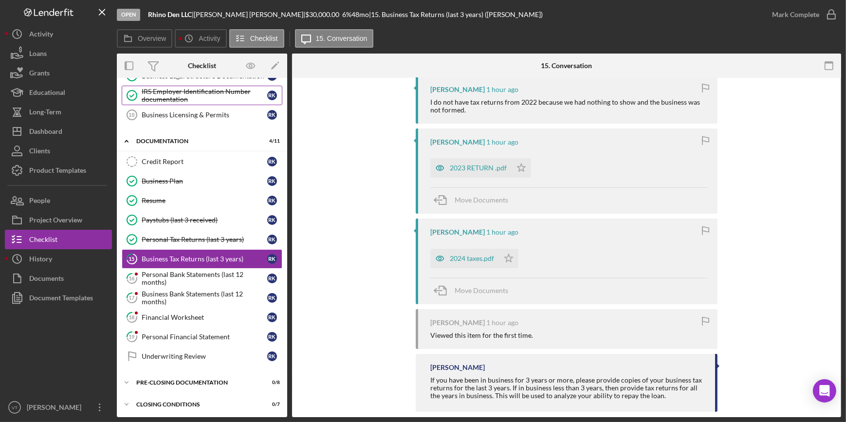
scroll to position [207, 0]
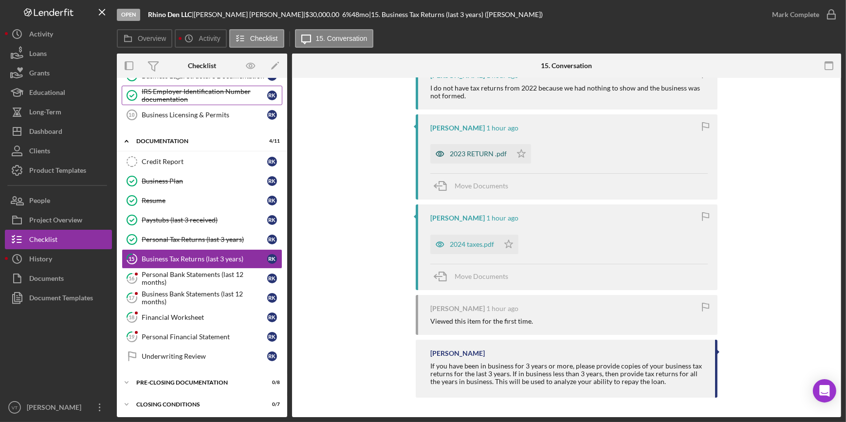
click at [470, 153] on div "2023 RETURN .pdf" at bounding box center [478, 154] width 57 height 8
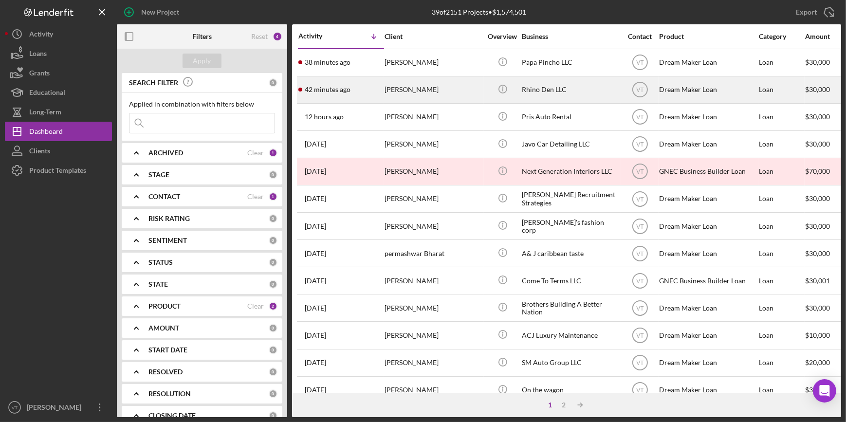
click at [392, 86] on div "[PERSON_NAME]" at bounding box center [433, 90] width 97 height 26
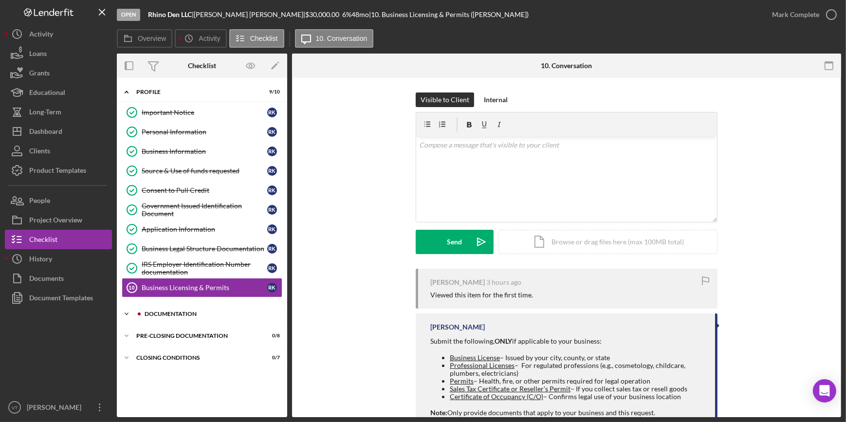
click at [121, 309] on icon "Icon/Expander" at bounding box center [126, 313] width 19 height 19
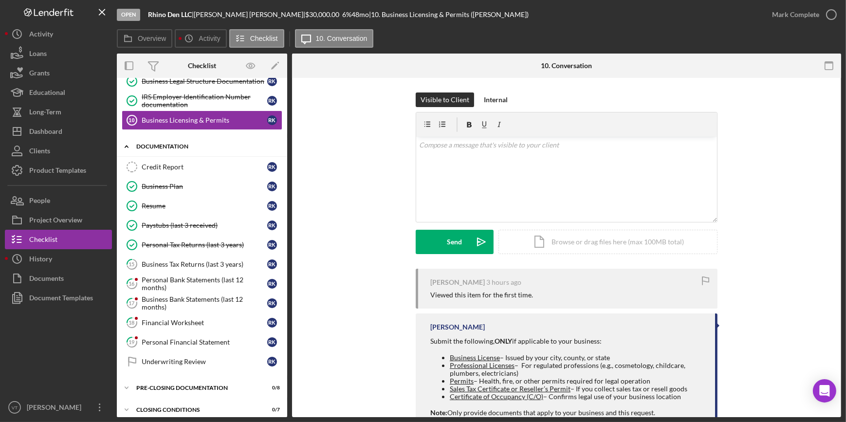
scroll to position [173, 0]
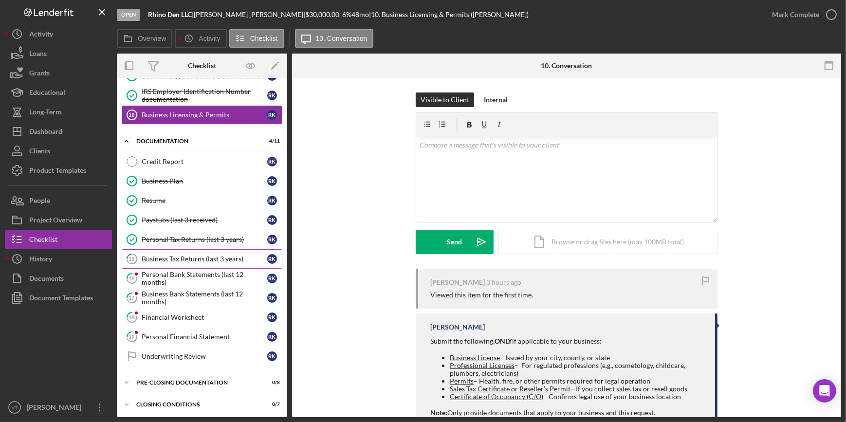
click at [171, 257] on div "Business Tax Returns (last 3 years)" at bounding box center [205, 259] width 126 height 8
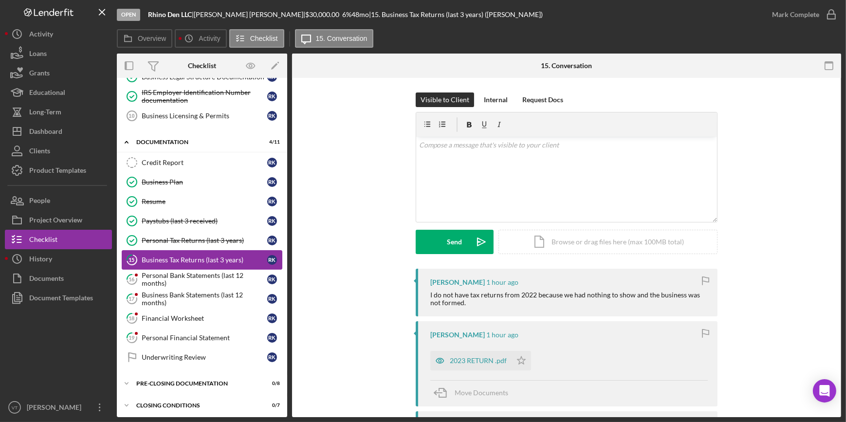
scroll to position [173, 0]
click at [770, 13] on button "Mark Complete" at bounding box center [802, 14] width 79 height 19
click at [520, 358] on icon "Icon/Star" at bounding box center [521, 360] width 19 height 19
click at [777, 17] on div "Mark Complete" at bounding box center [795, 14] width 47 height 19
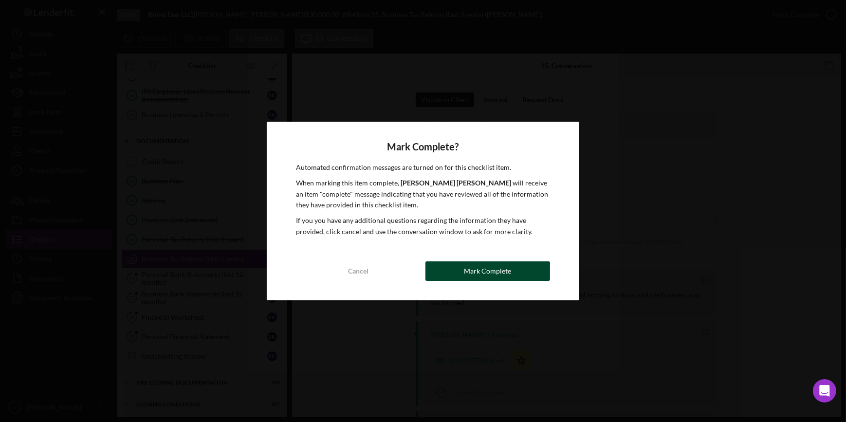
click at [519, 263] on button "Mark Complete" at bounding box center [488, 270] width 125 height 19
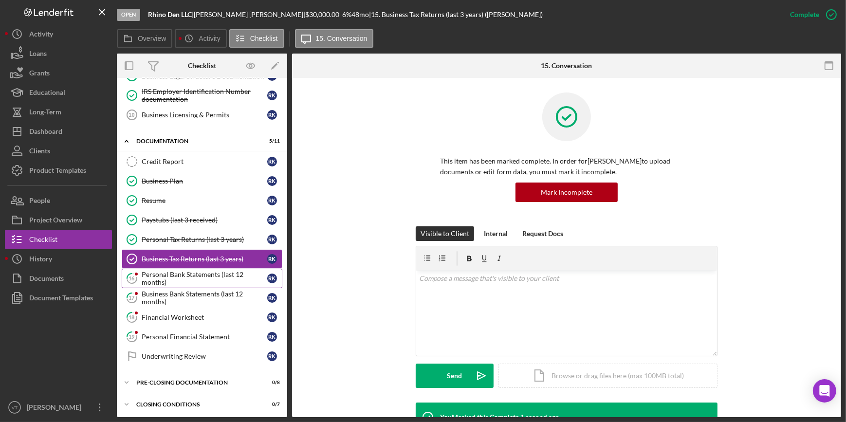
click at [187, 277] on div "Personal Bank Statements (last 12 months)" at bounding box center [205, 279] width 126 height 16
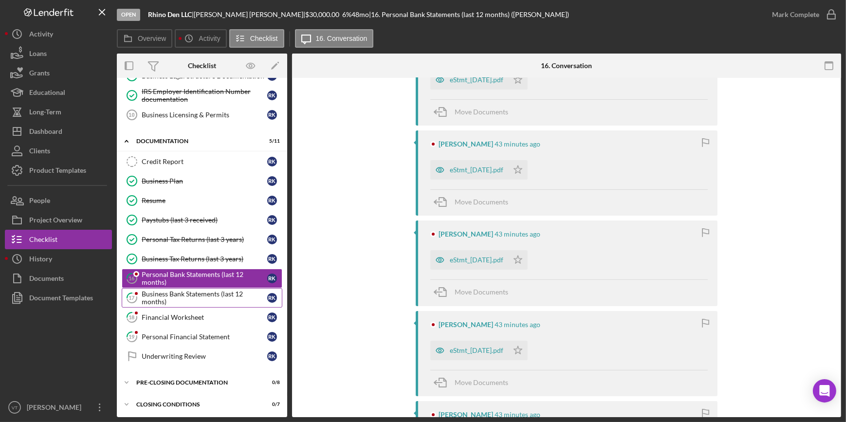
scroll to position [132, 0]
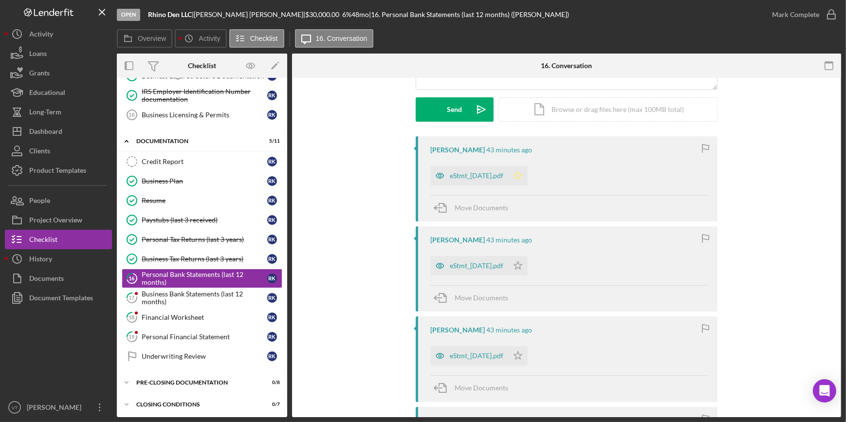
click at [528, 173] on icon "Icon/Star" at bounding box center [517, 175] width 19 height 19
click at [528, 262] on icon "Icon/Star" at bounding box center [517, 265] width 19 height 19
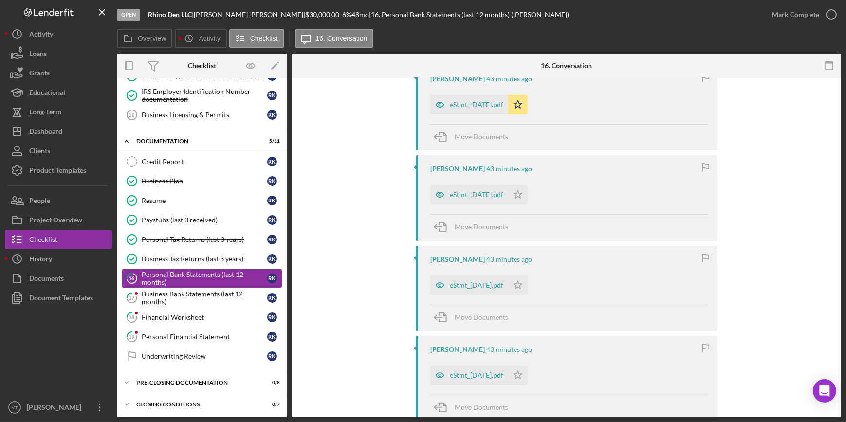
scroll to position [310, 0]
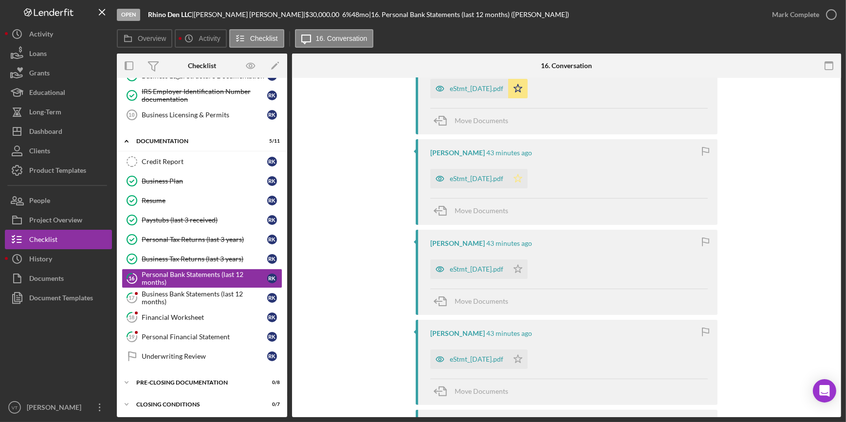
click at [528, 183] on icon "Icon/Star" at bounding box center [517, 178] width 19 height 19
click at [528, 266] on icon "Icon/Star" at bounding box center [517, 269] width 19 height 19
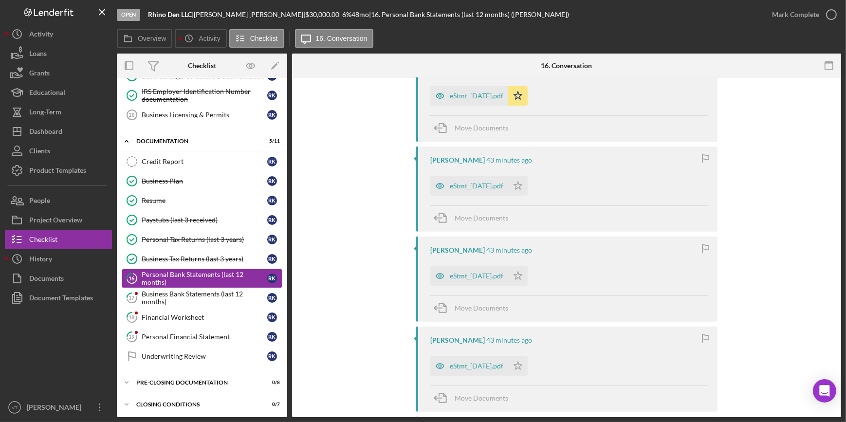
scroll to position [487, 0]
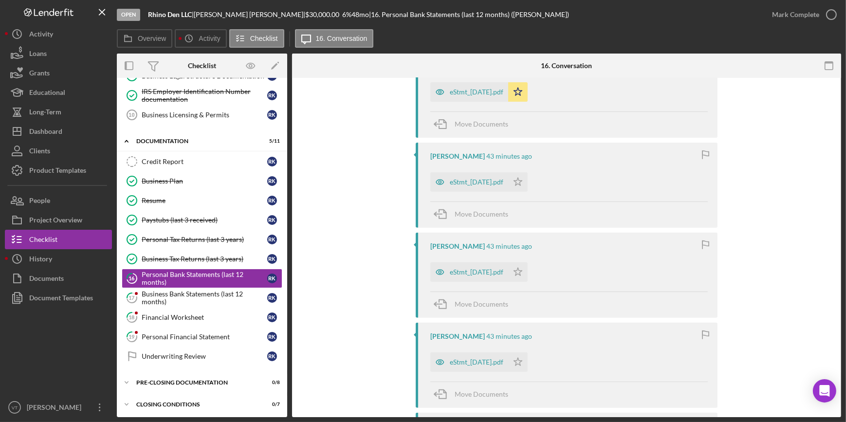
drag, startPoint x: 528, startPoint y: 181, endPoint x: 532, endPoint y: 212, distance: 31.9
click at [522, 182] on polygon "button" at bounding box center [518, 182] width 8 height 8
click at [528, 268] on icon "Icon/Star" at bounding box center [517, 271] width 19 height 19
click at [526, 357] on icon "Icon/Star" at bounding box center [517, 362] width 19 height 19
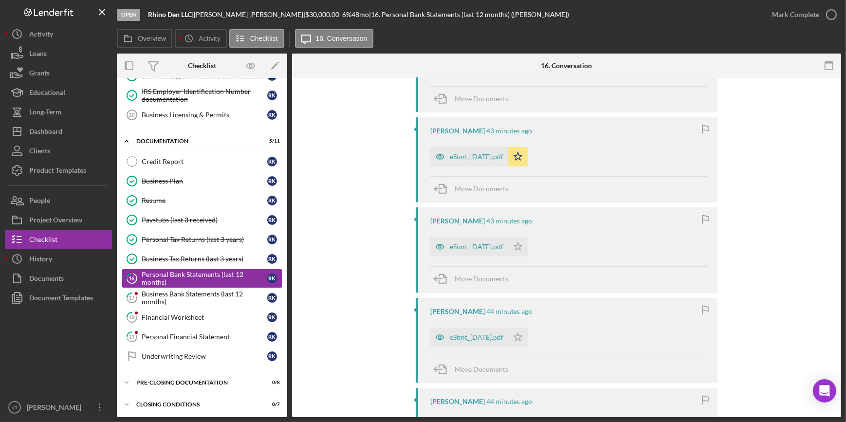
scroll to position [708, 0]
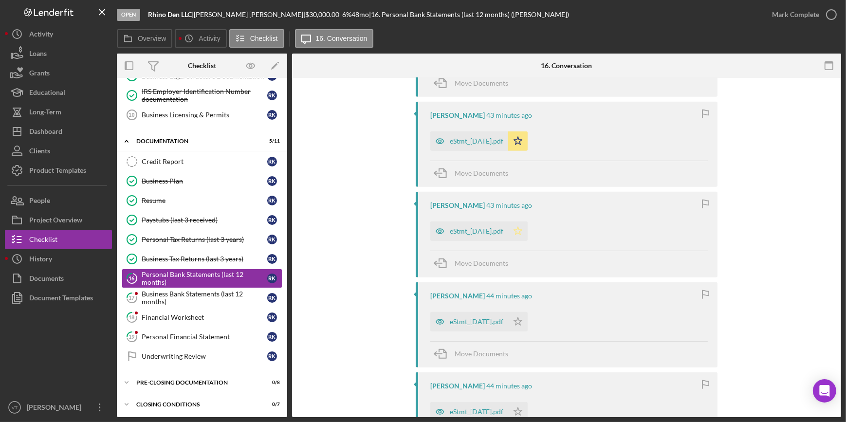
click at [528, 234] on icon "Icon/Star" at bounding box center [517, 231] width 19 height 19
click at [528, 317] on icon "Icon/Star" at bounding box center [517, 321] width 19 height 19
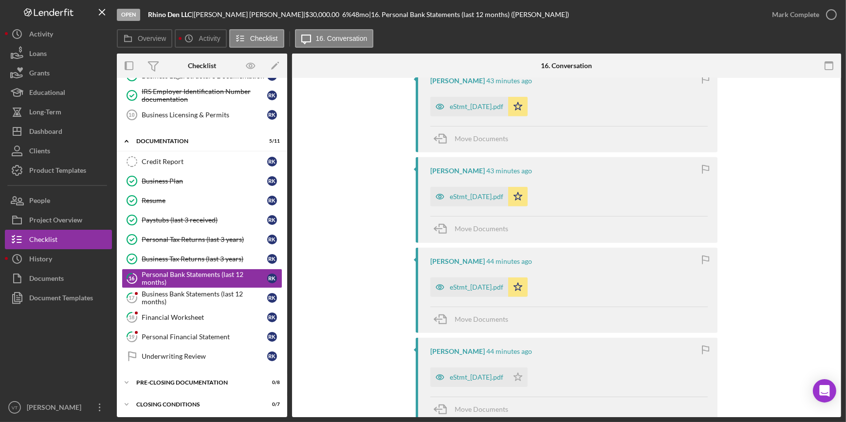
scroll to position [974, 0]
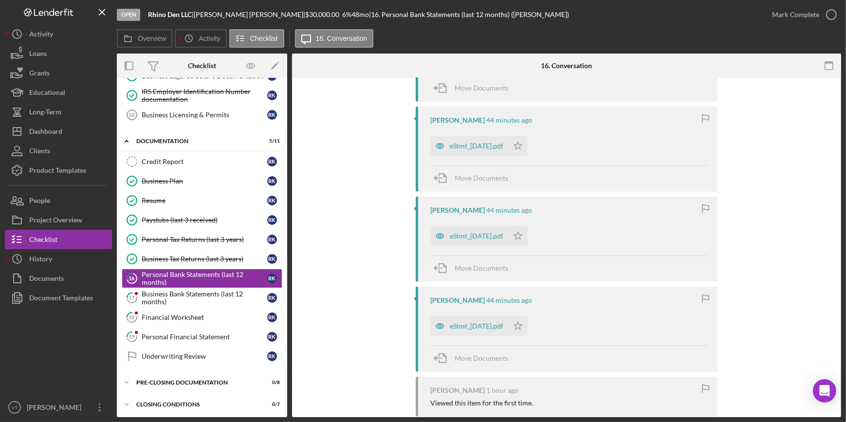
click at [534, 161] on div "Robert Kochanski 44 minutes ago eStmt_2024-11-13.pdf Icon/Star Move Documents" at bounding box center [567, 149] width 302 height 85
drag, startPoint x: 530, startPoint y: 237, endPoint x: 530, endPoint y: 243, distance: 6.3
click at [528, 241] on icon "Icon/Star" at bounding box center [517, 235] width 19 height 19
click at [528, 324] on icon "Icon/Star" at bounding box center [517, 326] width 19 height 19
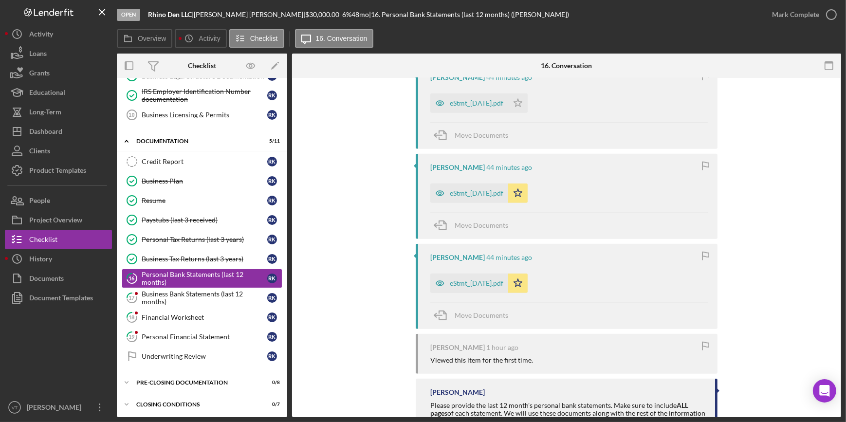
scroll to position [1057, 0]
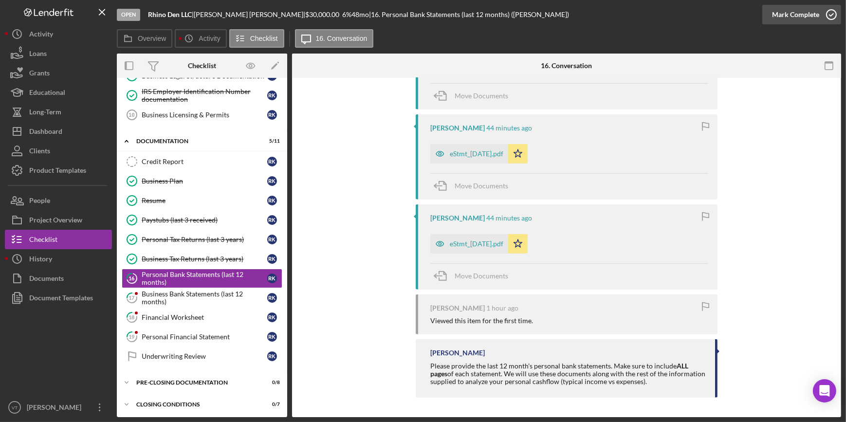
click at [787, 13] on div "Mark Complete" at bounding box center [795, 14] width 47 height 19
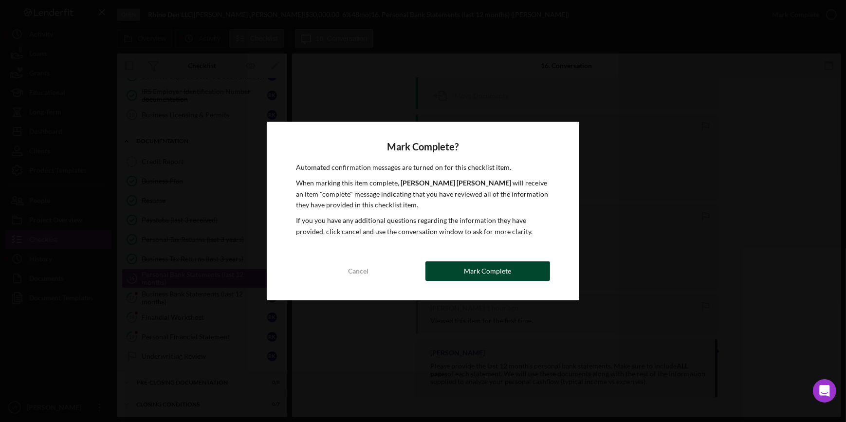
click at [496, 272] on div "Mark Complete" at bounding box center [487, 270] width 47 height 19
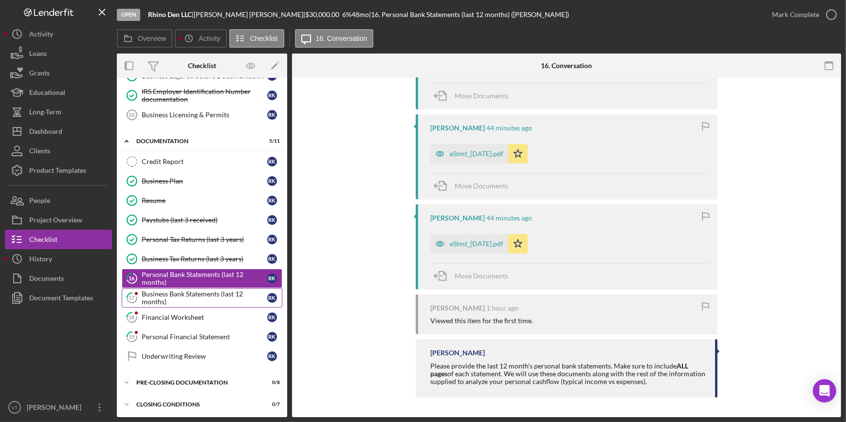
scroll to position [1225, 0]
click at [181, 290] on div "Business Bank Statements (last 12 months)" at bounding box center [205, 298] width 126 height 16
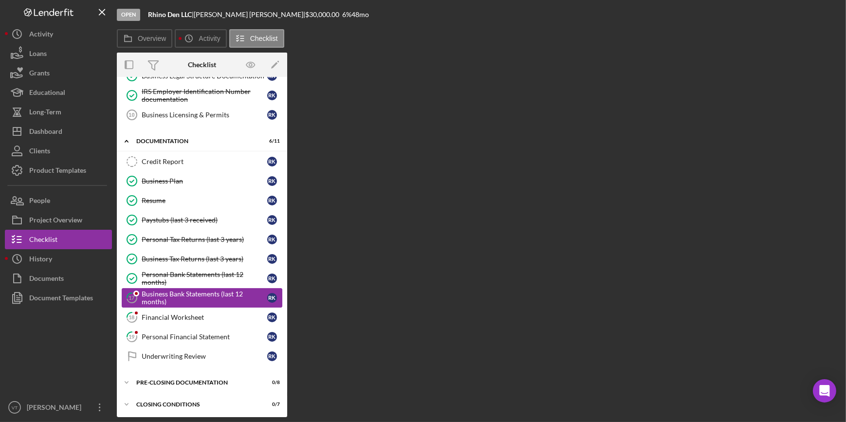
scroll to position [173, 0]
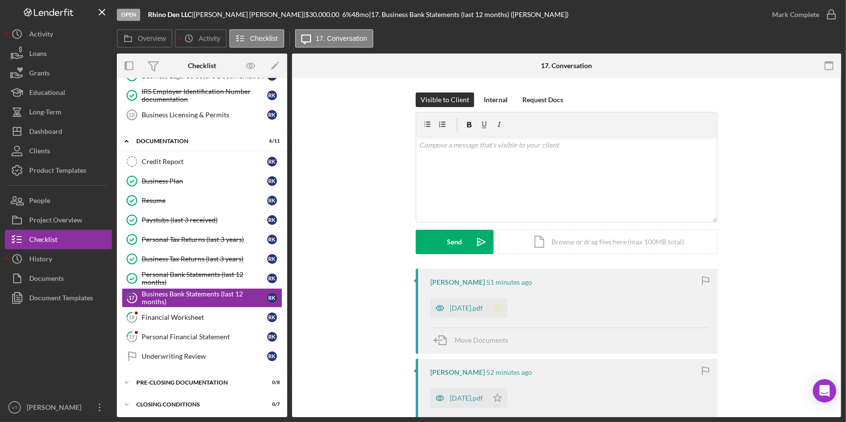
click at [506, 310] on icon "Icon/Star" at bounding box center [497, 308] width 19 height 19
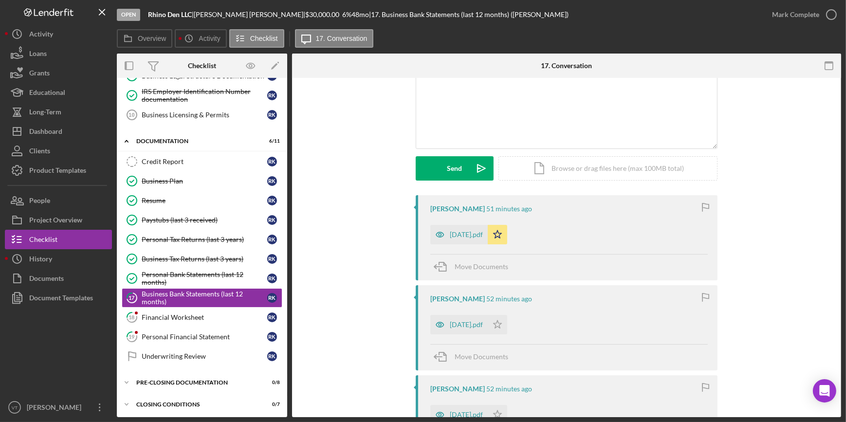
scroll to position [88, 0]
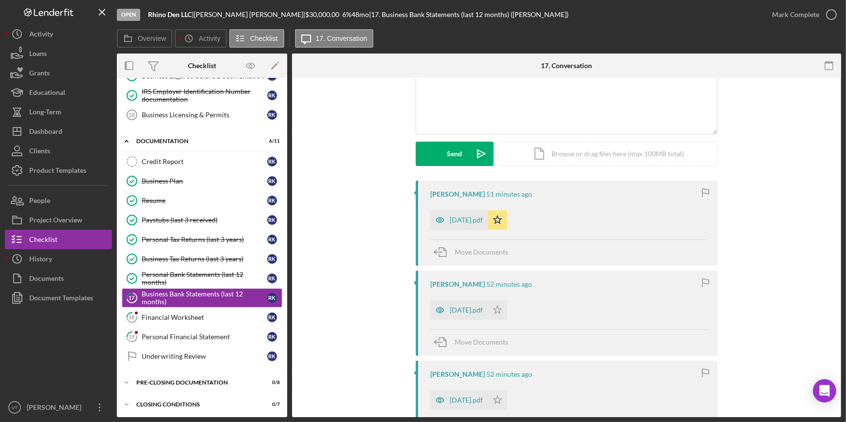
click at [506, 310] on icon "Icon/Star" at bounding box center [497, 309] width 19 height 19
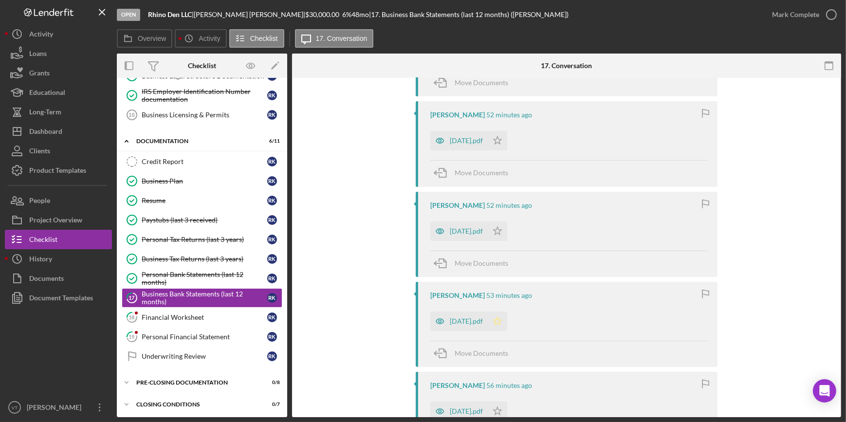
scroll to position [265, 0]
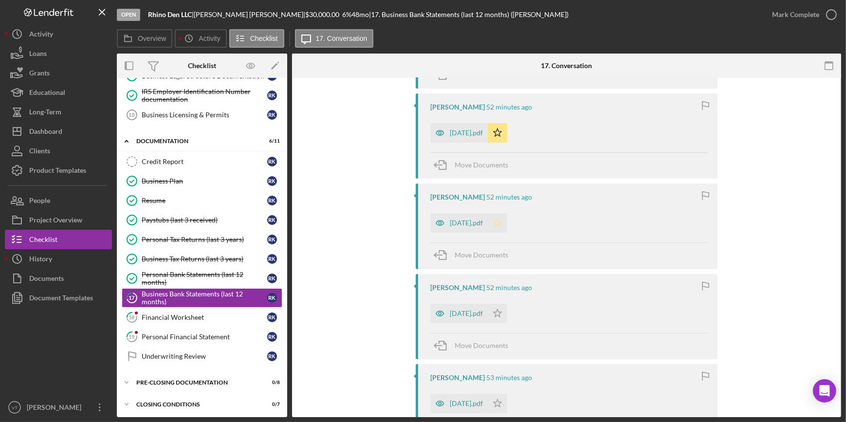
click at [507, 224] on icon "Icon/Star" at bounding box center [497, 222] width 19 height 19
click at [502, 311] on polygon "button" at bounding box center [498, 313] width 8 height 8
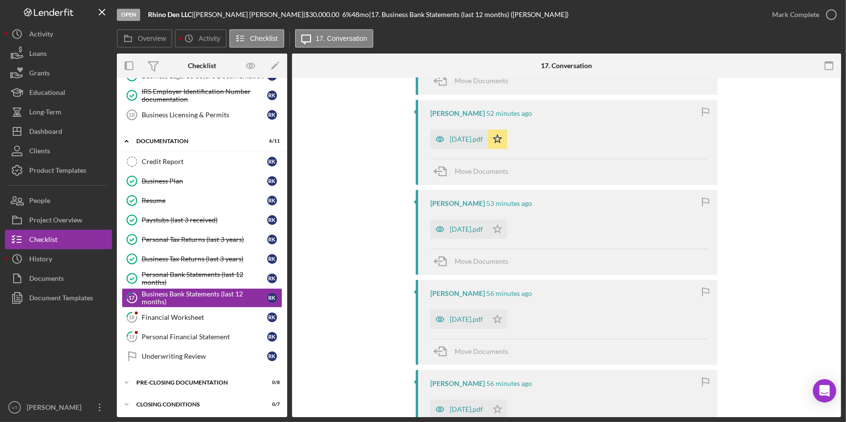
scroll to position [443, 0]
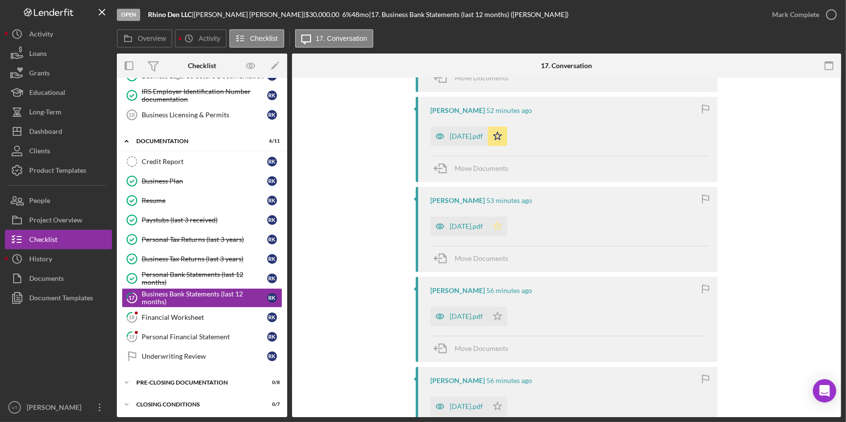
click at [507, 229] on icon "Icon/Star" at bounding box center [497, 226] width 19 height 19
click at [507, 314] on icon "Icon/Star" at bounding box center [497, 316] width 19 height 19
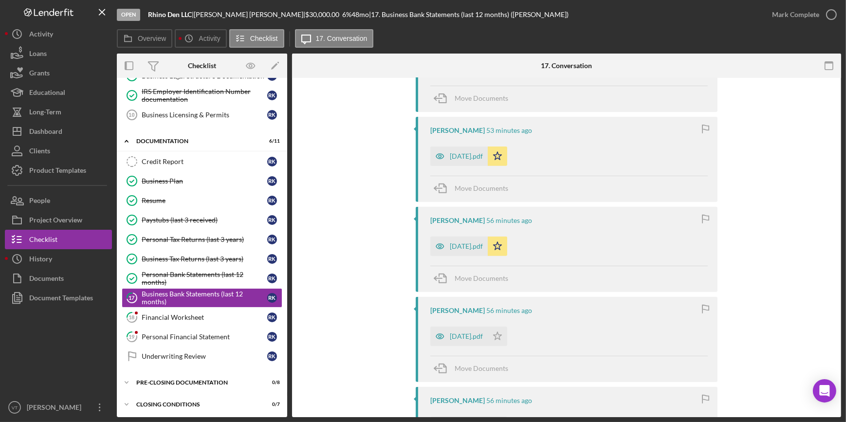
scroll to position [619, 0]
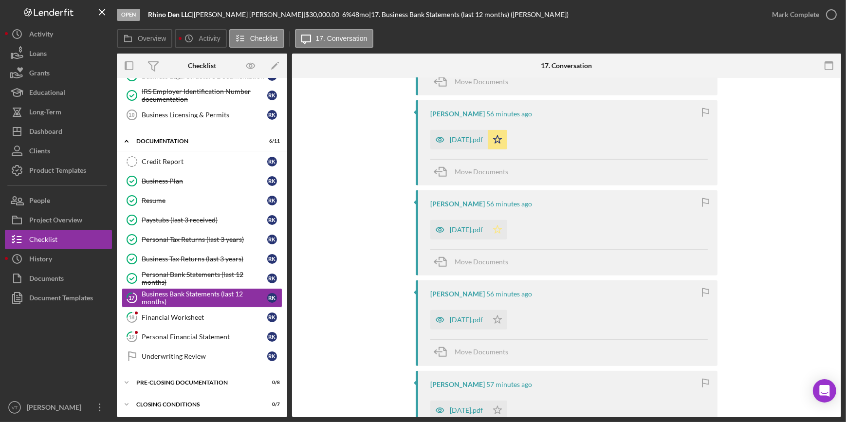
click at [507, 228] on icon "Icon/Star" at bounding box center [497, 229] width 19 height 19
click at [507, 318] on icon "Icon/Star" at bounding box center [497, 319] width 19 height 19
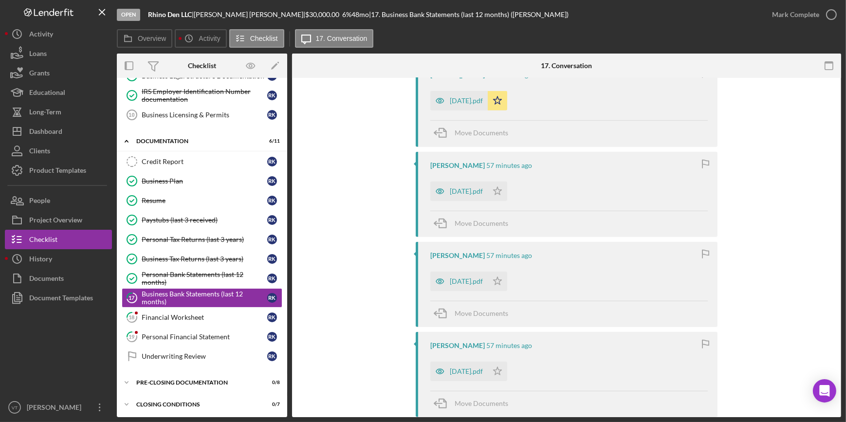
scroll to position [841, 0]
drag, startPoint x: 514, startPoint y: 190, endPoint x: 523, endPoint y: 220, distance: 31.0
click at [507, 196] on icon "Icon/Star" at bounding box center [497, 188] width 19 height 19
click at [502, 278] on polygon "button" at bounding box center [498, 279] width 8 height 8
click at [507, 365] on icon "Icon/Star" at bounding box center [497, 368] width 19 height 19
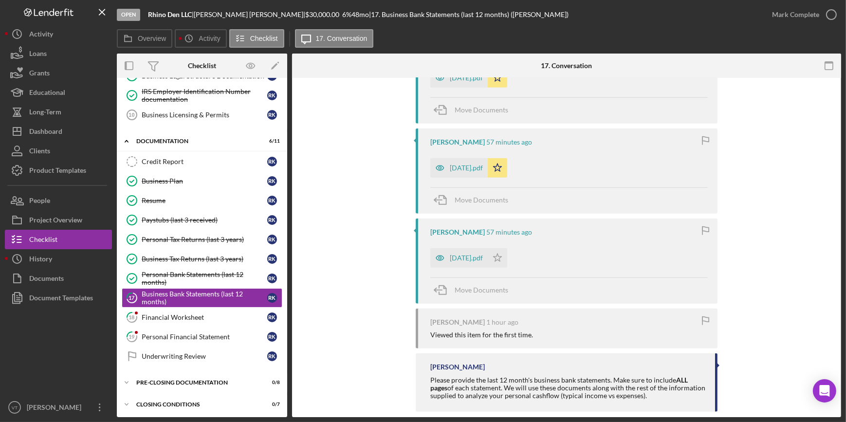
scroll to position [1057, 0]
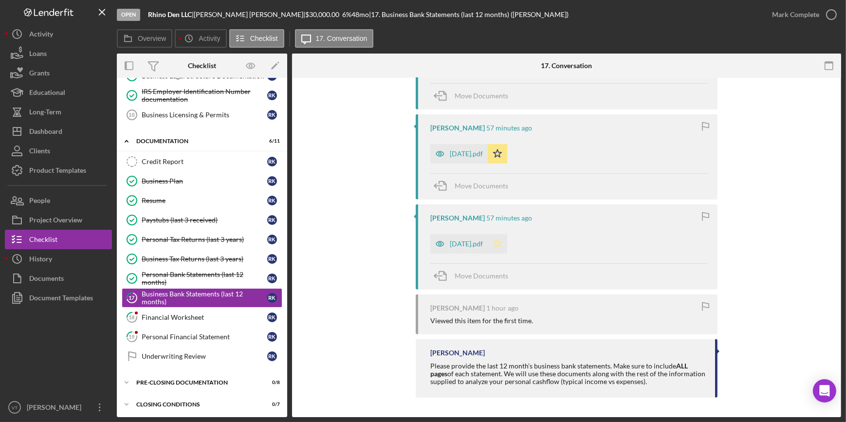
click at [501, 246] on icon "Icon/Star" at bounding box center [497, 243] width 19 height 19
click at [789, 13] on div "Mark Complete" at bounding box center [795, 14] width 47 height 19
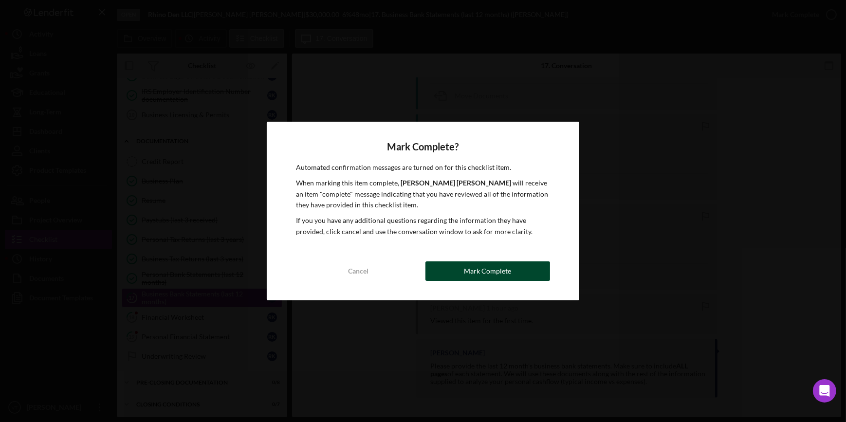
click at [488, 266] on div "Mark Complete" at bounding box center [487, 270] width 47 height 19
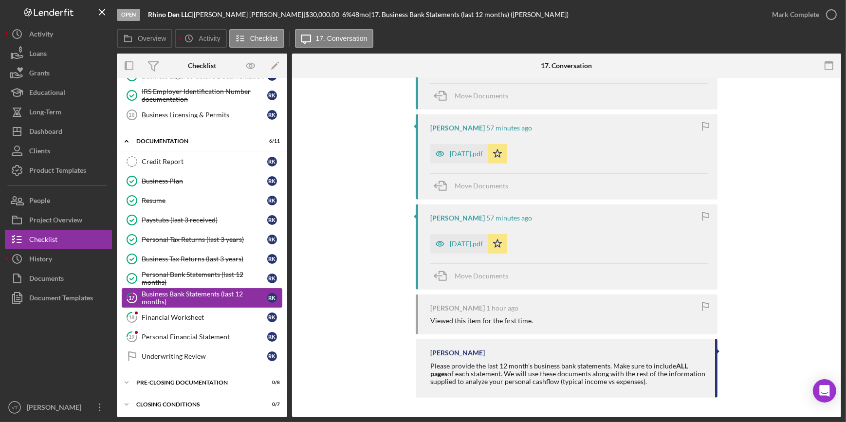
scroll to position [1225, 0]
click at [201, 309] on link "18 Financial Worksheet R K" at bounding box center [202, 317] width 161 height 19
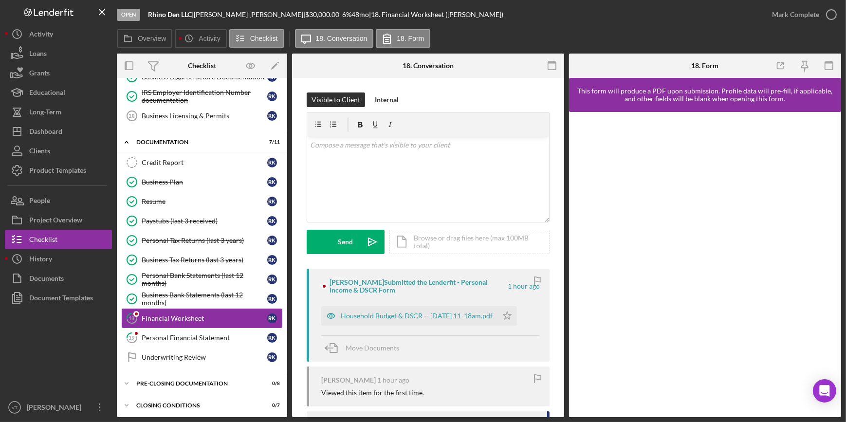
scroll to position [173, 0]
click at [413, 312] on div "Household Budget & DSCR -- 2025-08-25 11_18am.pdf" at bounding box center [417, 316] width 152 height 8
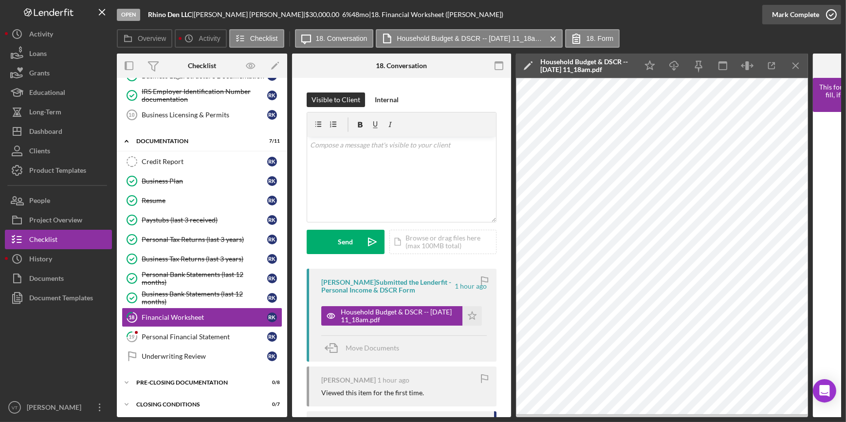
click at [803, 15] on div "Mark Complete" at bounding box center [795, 14] width 47 height 19
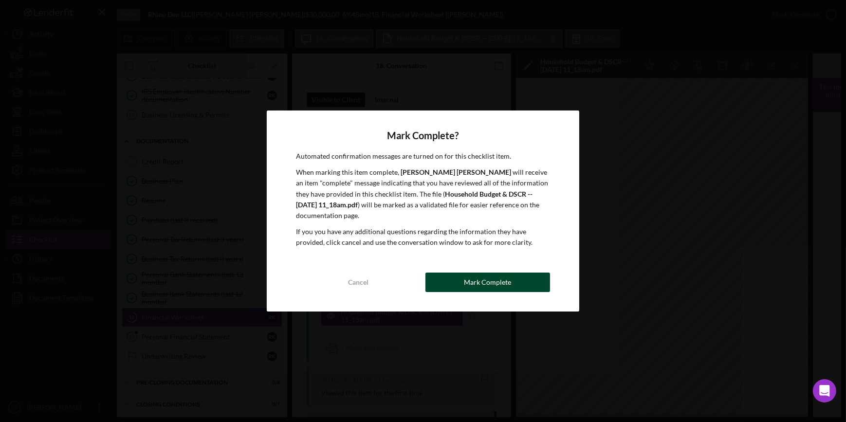
click at [496, 283] on div "Mark Complete" at bounding box center [487, 282] width 47 height 19
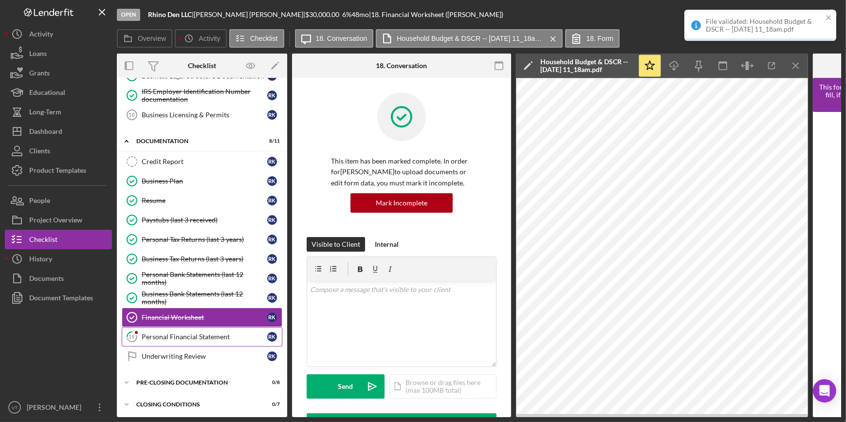
click at [186, 336] on div "Personal Financial Statement" at bounding box center [205, 337] width 126 height 8
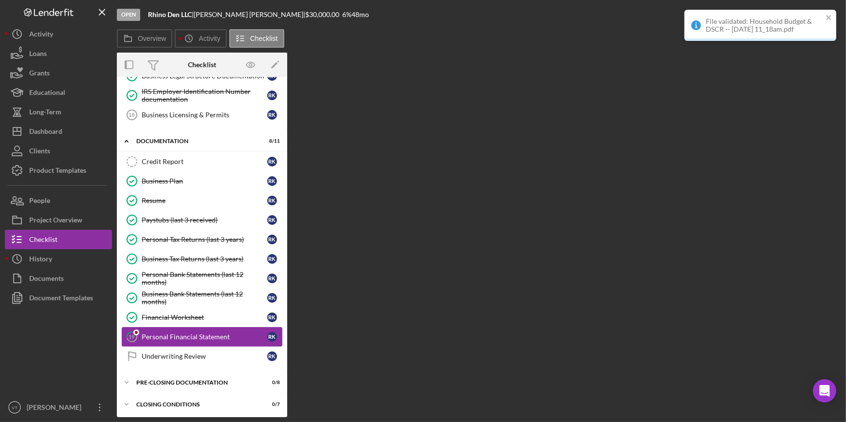
scroll to position [173, 0]
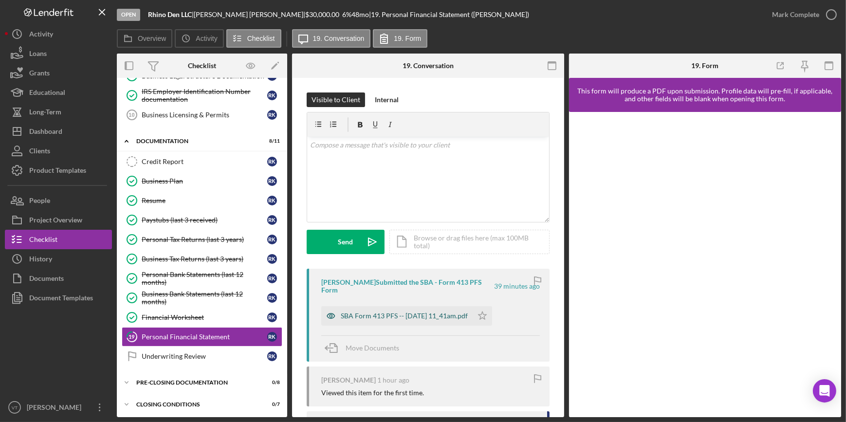
click at [428, 317] on div "SBA Form 413 PFS -- 2025-08-25 11_41am.pdf" at bounding box center [404, 316] width 127 height 8
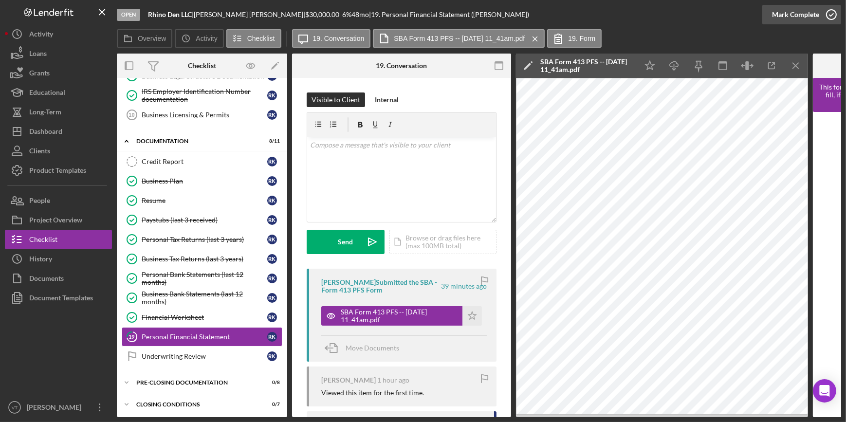
click at [789, 17] on div "Mark Complete" at bounding box center [795, 14] width 47 height 19
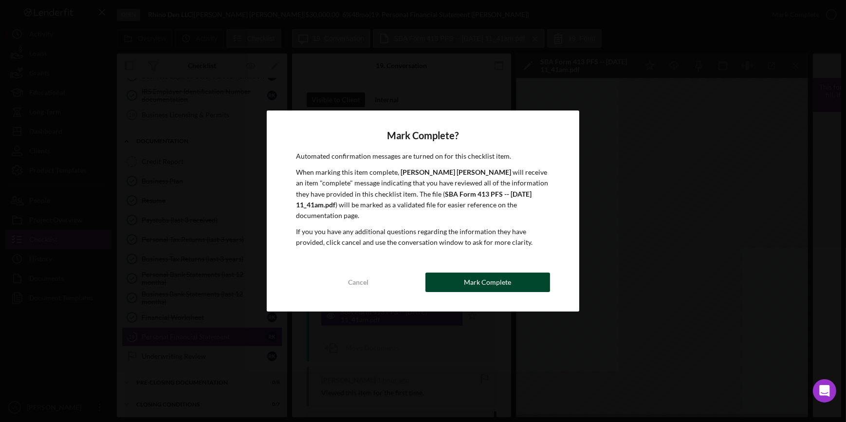
click at [481, 281] on div "Mark Complete" at bounding box center [487, 282] width 47 height 19
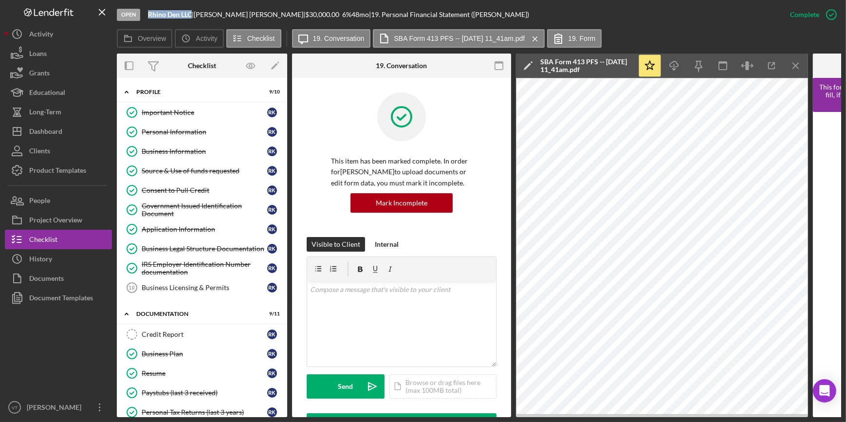
drag, startPoint x: 191, startPoint y: 14, endPoint x: 142, endPoint y: 25, distance: 50.3
click at [142, 25] on div "Open Rhino Den LLC | Robert Kochanski | $30,000.00 6 % 48 mo | 19. Personal Fin…" at bounding box center [449, 14] width 664 height 29
copy div "Rhino Den LLC"
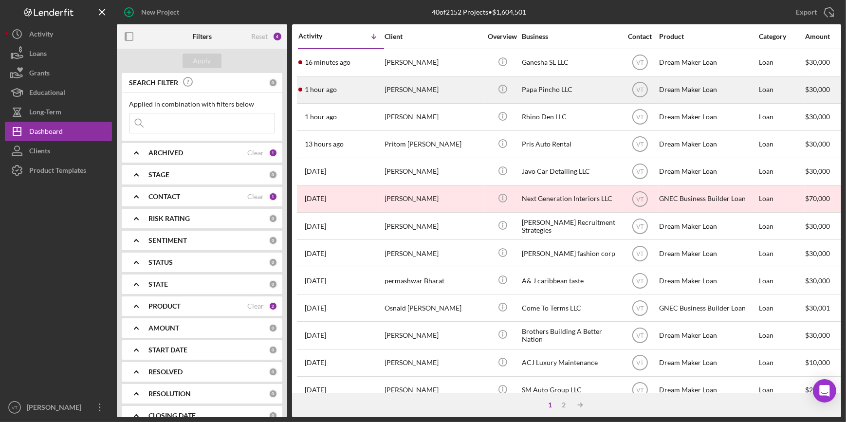
click at [385, 93] on div "[PERSON_NAME]" at bounding box center [433, 90] width 97 height 26
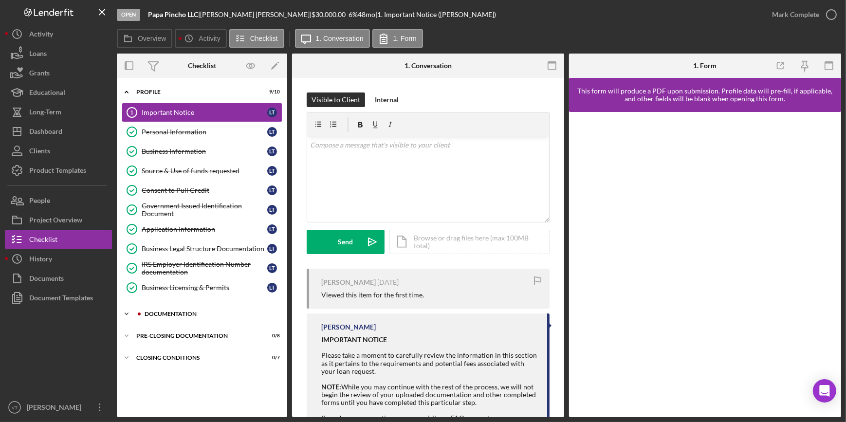
click at [125, 312] on icon "Icon/Expander" at bounding box center [126, 313] width 19 height 19
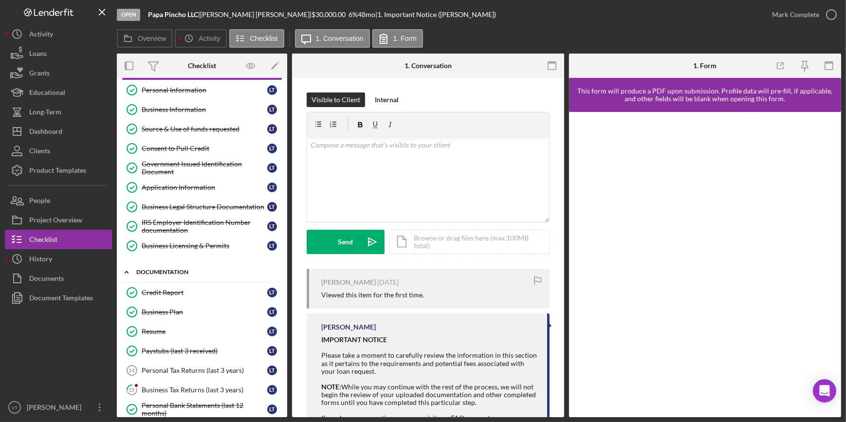
scroll to position [173, 0]
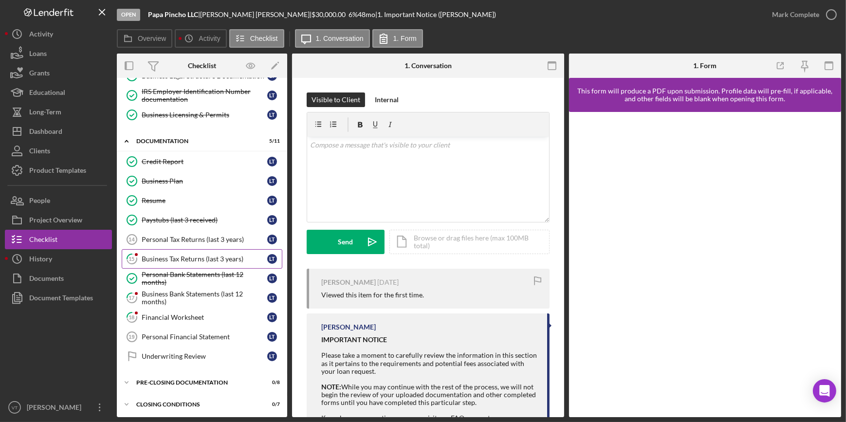
click at [167, 255] on div "Business Tax Returns (last 3 years)" at bounding box center [205, 259] width 126 height 8
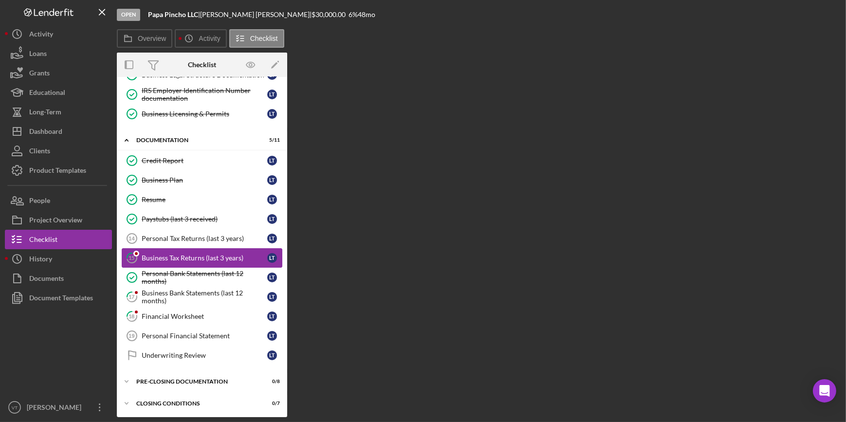
scroll to position [173, 0]
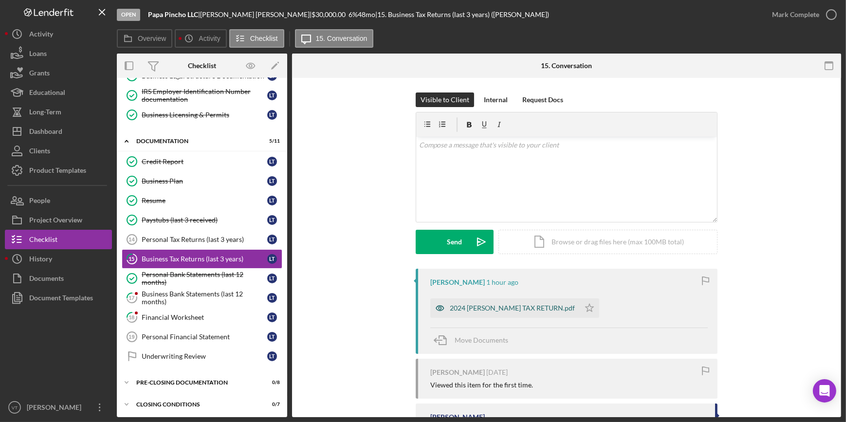
click at [472, 306] on div "2024 LEONEL TEJERA TAX RETURN.pdf" at bounding box center [512, 308] width 125 height 8
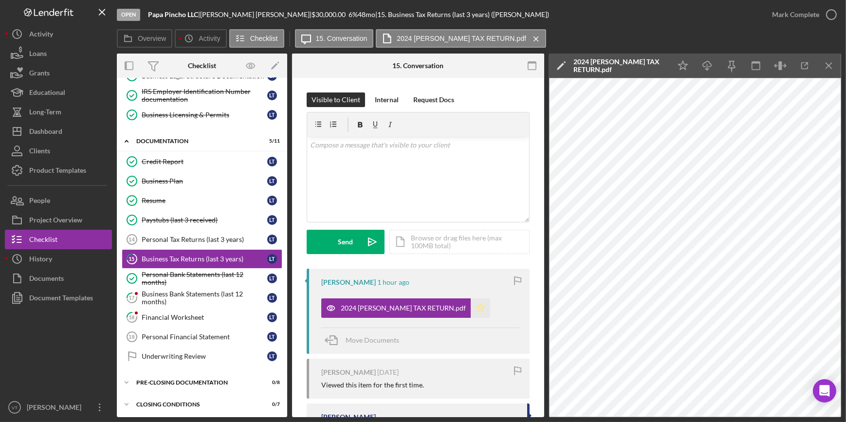
click at [475, 306] on icon "Icon/Star" at bounding box center [480, 308] width 19 height 19
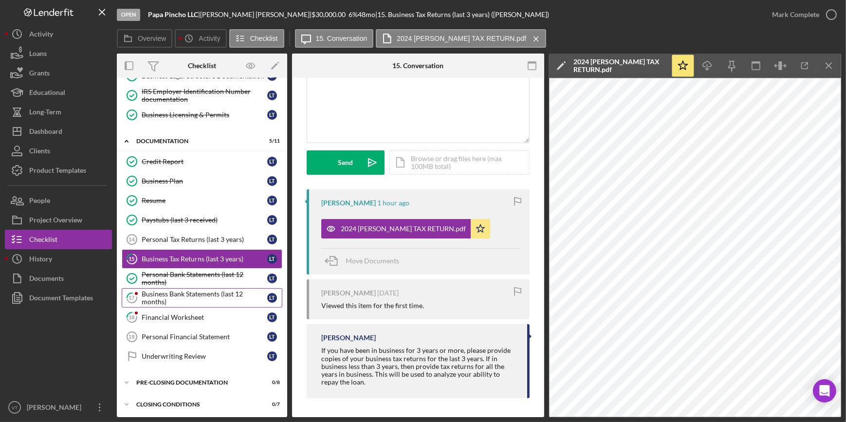
click at [189, 295] on div "Business Bank Statements (last 12 months)" at bounding box center [205, 298] width 126 height 16
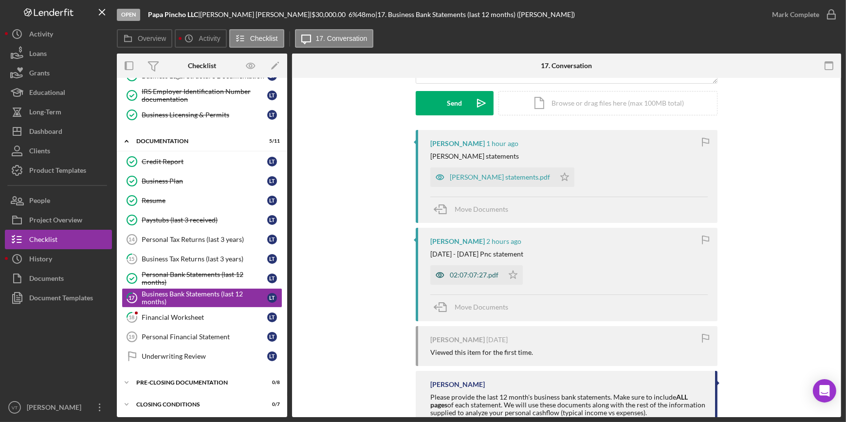
scroll to position [170, 0]
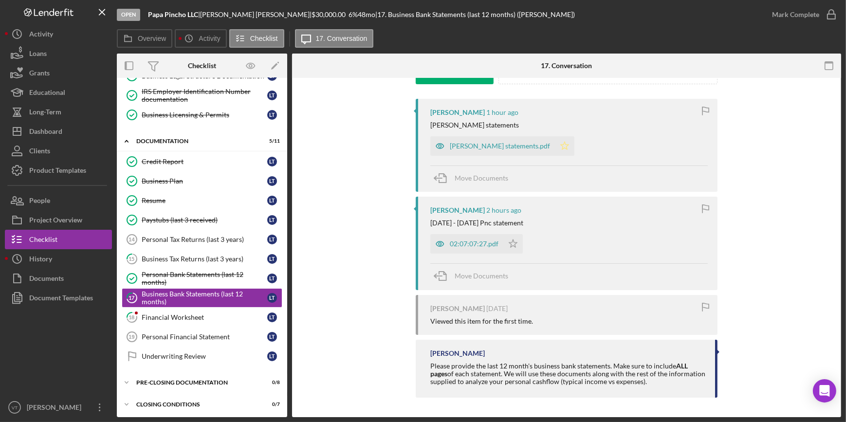
click at [555, 146] on icon "Icon/Star" at bounding box center [564, 145] width 19 height 19
click at [515, 242] on icon "Icon/Star" at bounding box center [513, 243] width 19 height 19
click at [193, 316] on div "Financial Worksheet" at bounding box center [205, 318] width 126 height 8
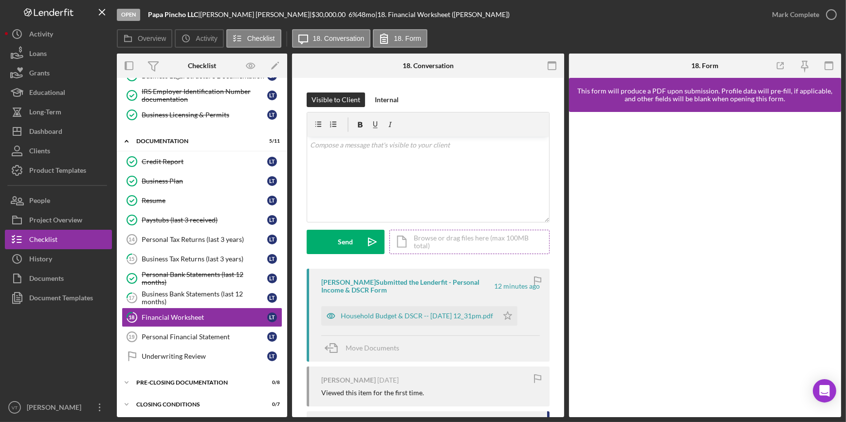
scroll to position [127, 0]
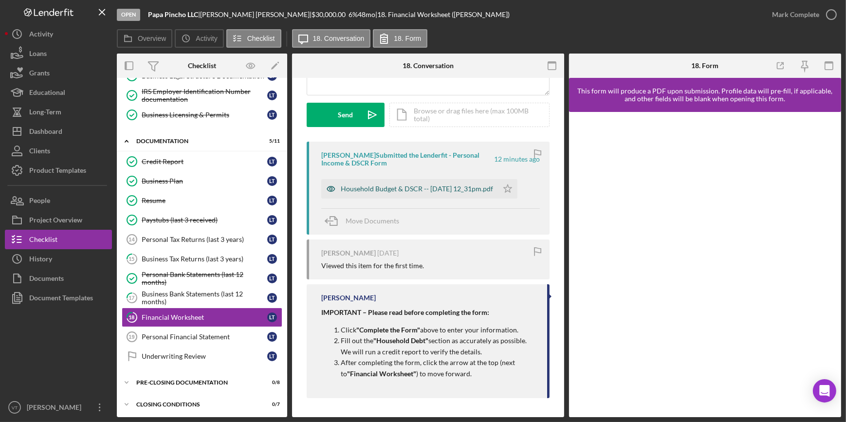
click at [405, 185] on div "Household Budget & DSCR -- 2025-08-25 12_31pm.pdf" at bounding box center [417, 189] width 152 height 8
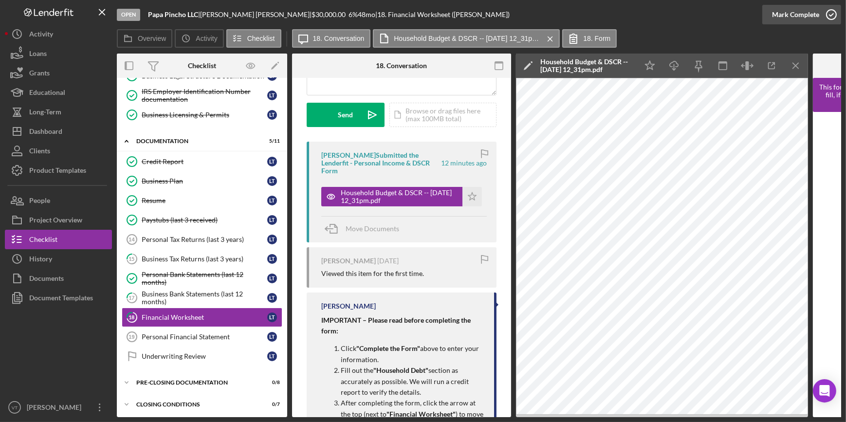
click at [786, 17] on div "Mark Complete" at bounding box center [795, 14] width 47 height 19
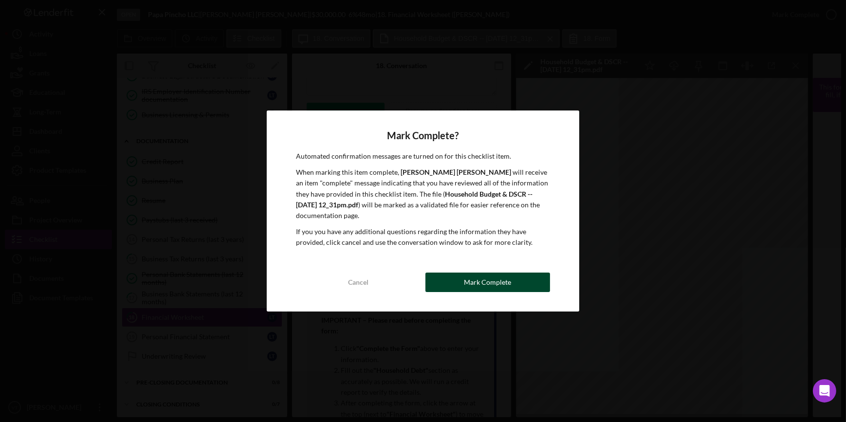
click at [531, 278] on button "Mark Complete" at bounding box center [488, 282] width 125 height 19
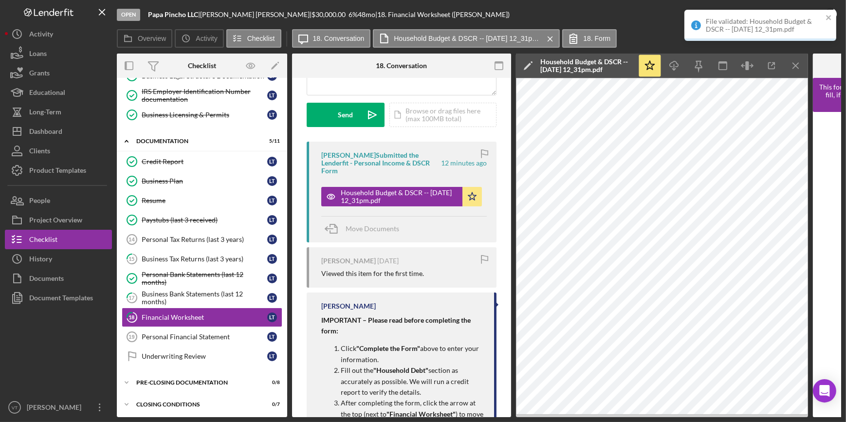
scroll to position [272, 0]
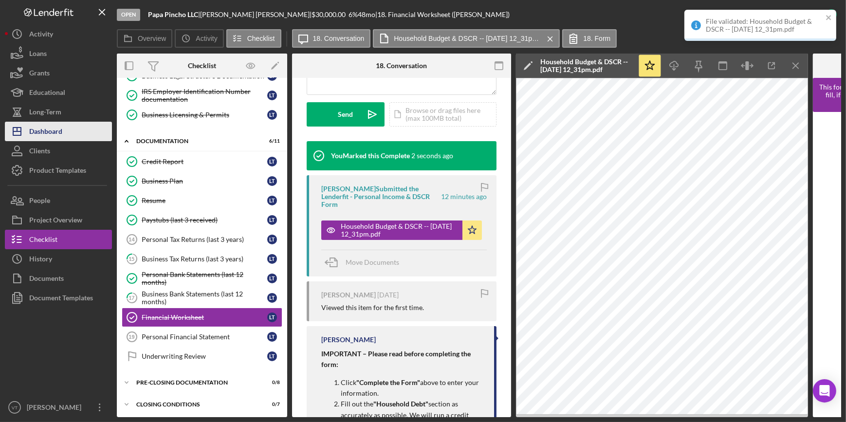
click at [44, 132] on div "Dashboard" at bounding box center [45, 133] width 33 height 22
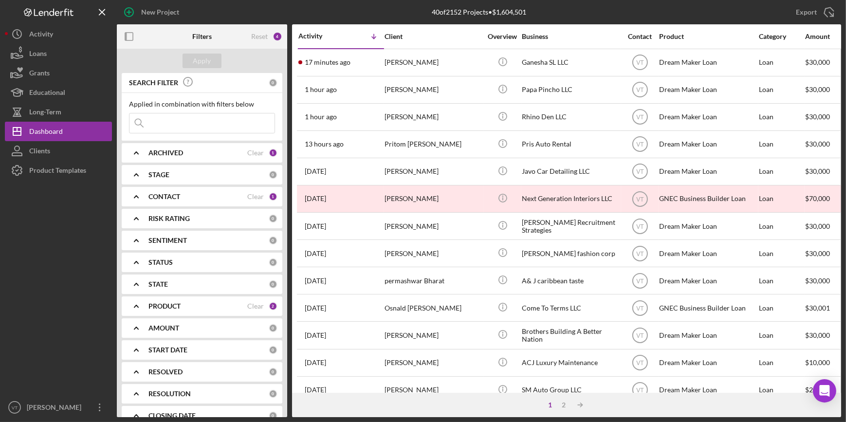
click at [382, 66] on div "17 minutes ago Nohelis Manrique de Lee" at bounding box center [341, 63] width 85 height 26
